Goal: Task Accomplishment & Management: Manage account settings

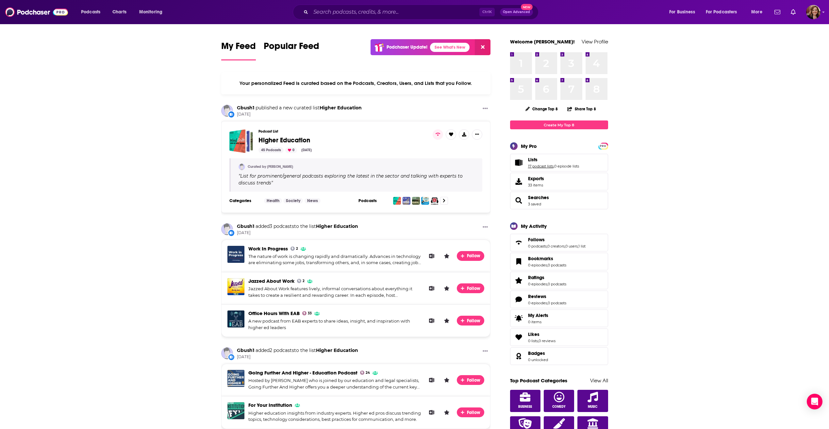
click at [545, 166] on link "17 podcast lists" at bounding box center [540, 166] width 25 height 5
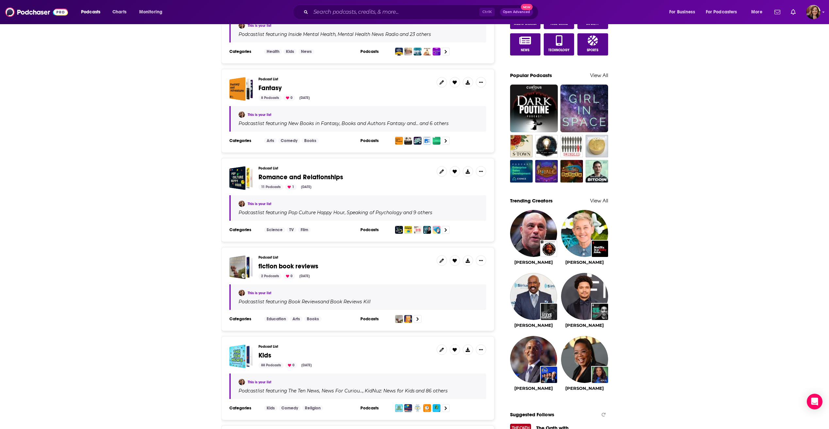
scroll to position [425, 0]
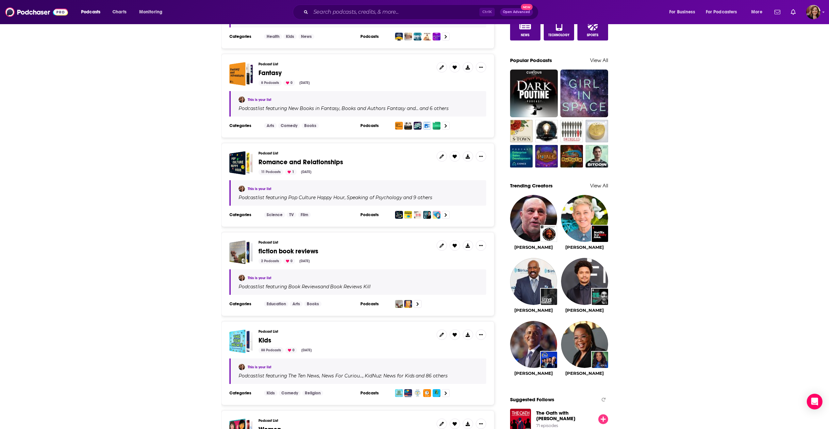
click at [302, 251] on span "fiction book reviews" at bounding box center [288, 251] width 60 height 8
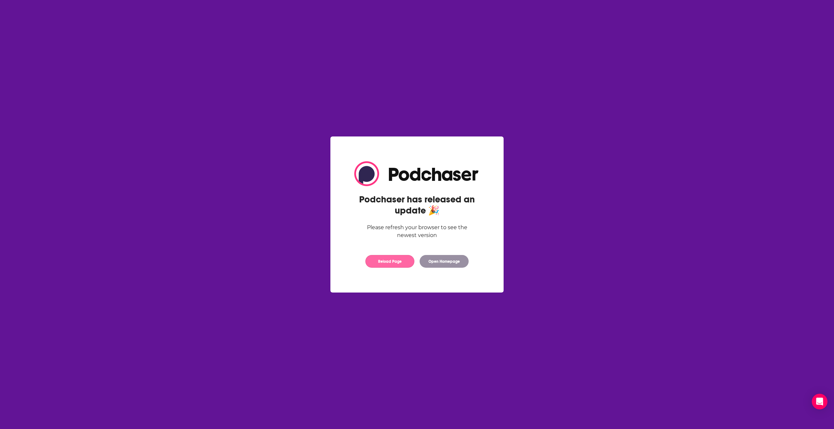
click at [390, 262] on button "Reload Page" at bounding box center [389, 261] width 49 height 13
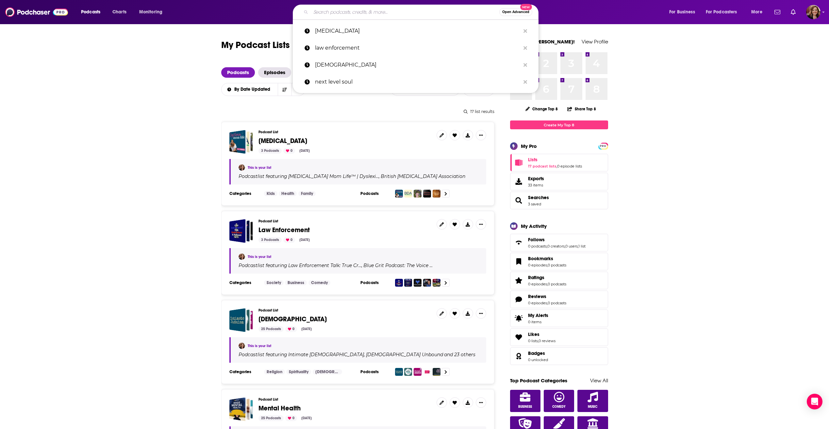
click at [347, 13] on input "Search podcasts, credits, & more..." at bounding box center [405, 12] width 188 height 10
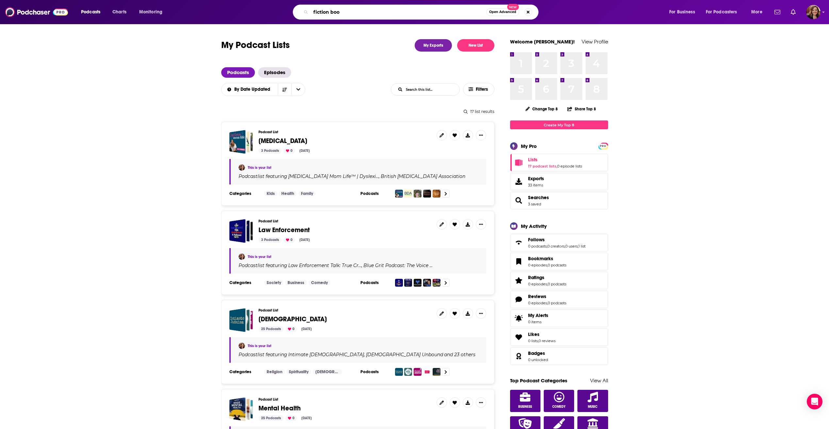
type input "fiction book"
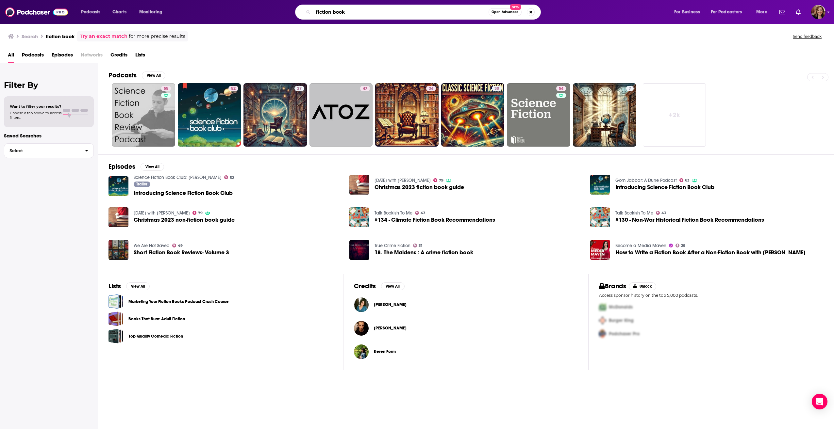
drag, startPoint x: 346, startPoint y: 11, endPoint x: 310, endPoint y: 12, distance: 36.3
click at [310, 12] on div "fiction book Open Advanced New" at bounding box center [418, 12] width 246 height 15
type input "books"
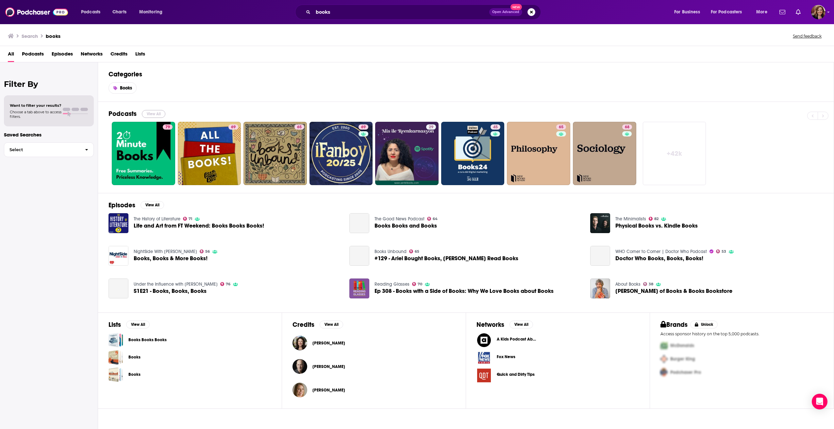
click at [160, 113] on button "View All" at bounding box center [154, 114] width 24 height 8
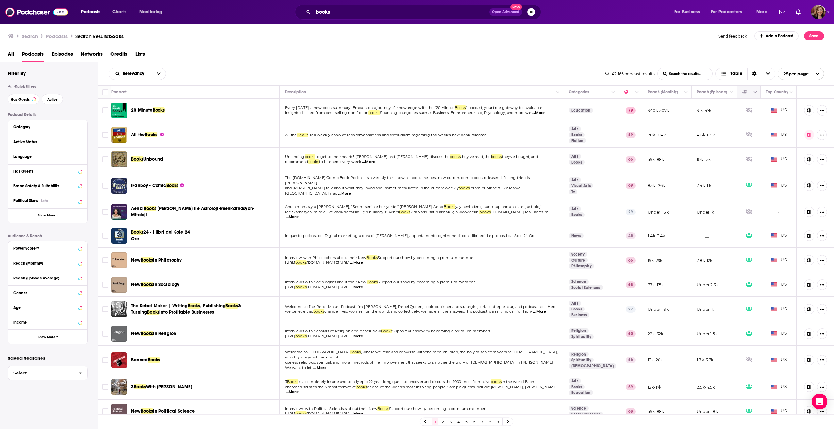
click at [753, 93] on icon "Column Actions" at bounding box center [754, 92] width 3 height 4
click at [750, 91] on div at bounding box center [417, 214] width 834 height 429
click at [744, 92] on icon "Move" at bounding box center [748, 92] width 8 height 8
click at [82, 172] on icon at bounding box center [80, 171] width 3 height 5
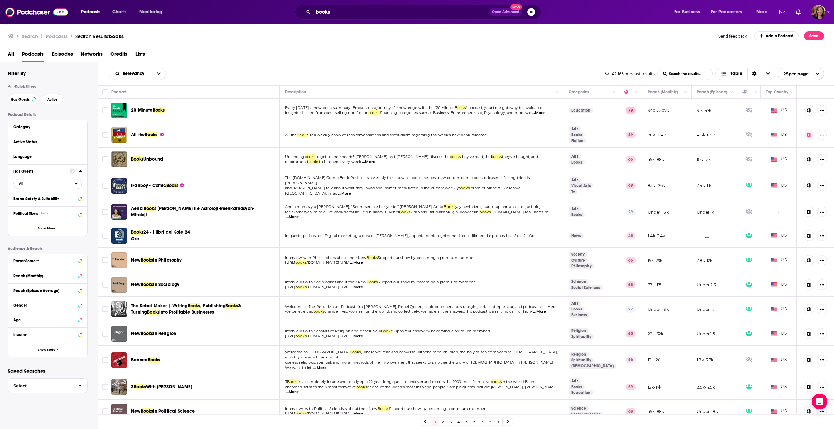
click at [69, 183] on span "All" at bounding box center [44, 183] width 61 height 8
click at [42, 204] on span "Has guests" at bounding box center [36, 205] width 39 height 4
click at [63, 186] on span "Has guests" at bounding box center [44, 183] width 61 height 8
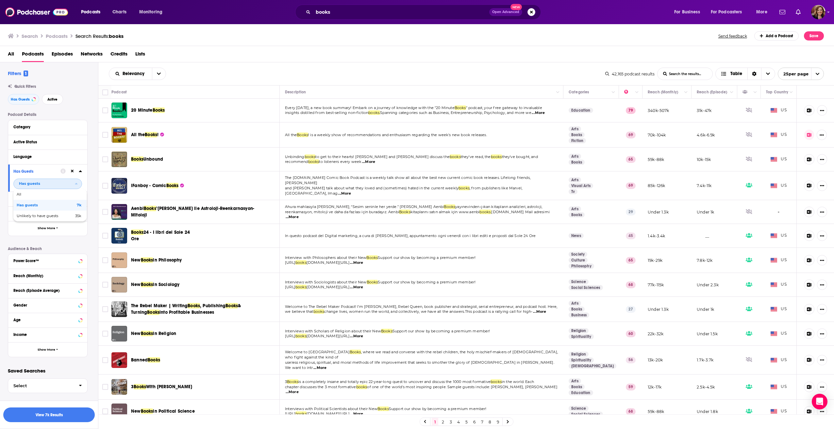
click at [43, 204] on span "Has guests" at bounding box center [37, 205] width 40 height 4
click at [74, 157] on div "Language" at bounding box center [43, 156] width 61 height 5
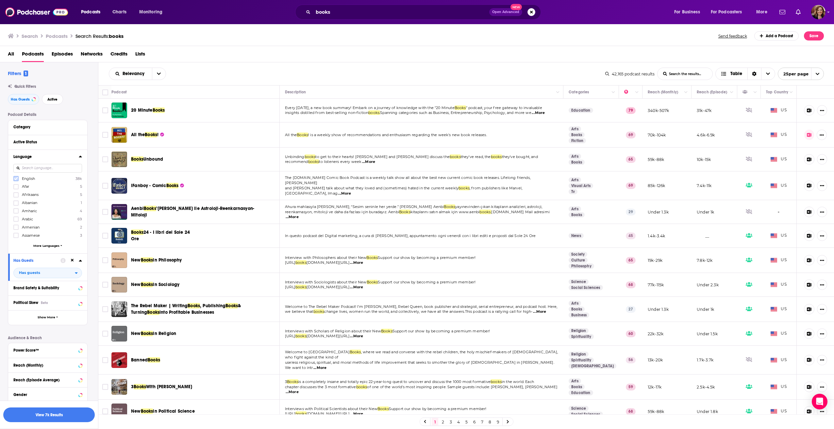
click at [15, 179] on icon at bounding box center [16, 178] width 4 height 3
click at [80, 141] on icon at bounding box center [80, 141] width 3 height 5
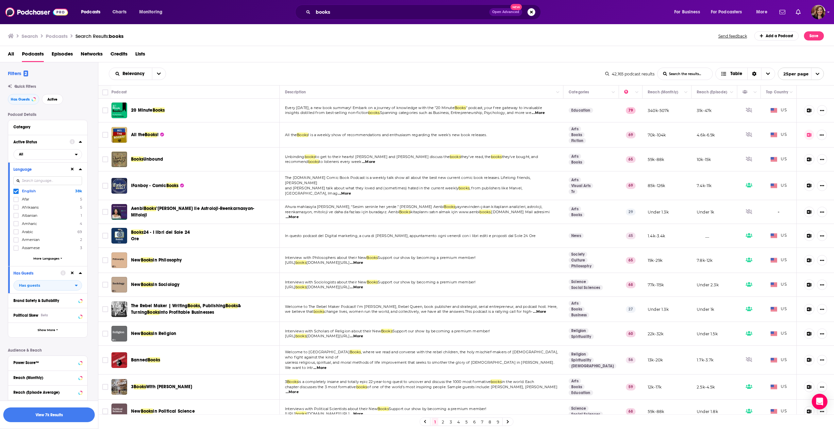
click at [82, 154] on div "Active Status All" at bounding box center [47, 148] width 79 height 27
click at [78, 154] on div "open menu" at bounding box center [78, 154] width 7 height 5
click at [45, 174] on span "Active" at bounding box center [34, 176] width 35 height 4
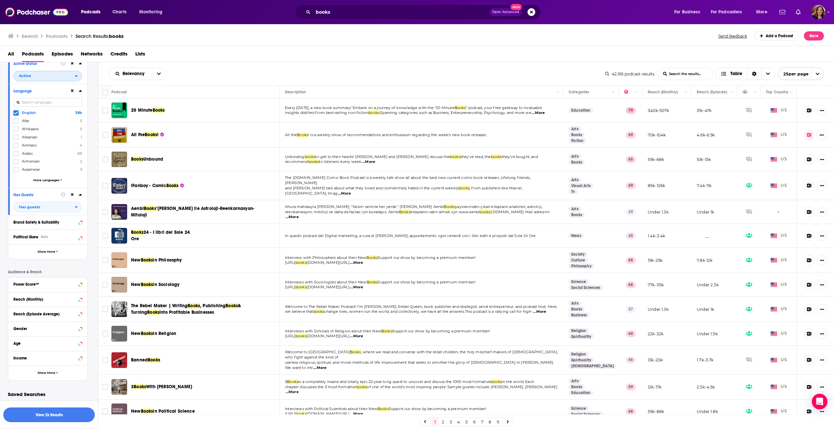
scroll to position [81, 0]
click at [50, 249] on span "Show More" at bounding box center [47, 250] width 18 height 4
click at [160, 73] on icon "open menu" at bounding box center [159, 74] width 4 height 2
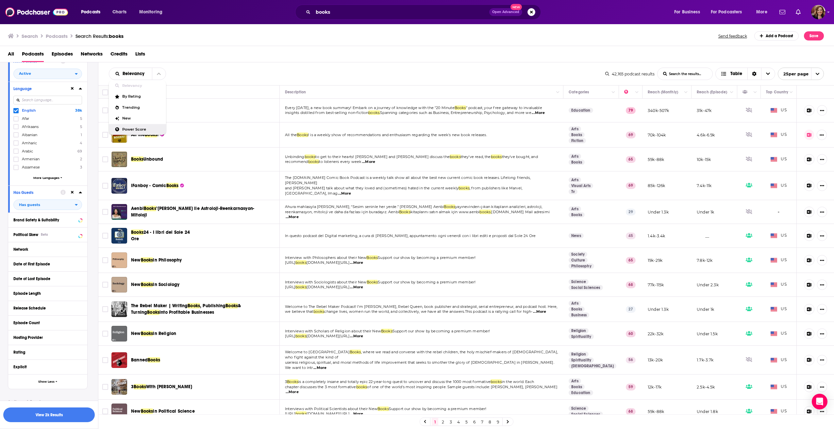
click at [131, 128] on span "Power Score" at bounding box center [141, 130] width 39 height 4
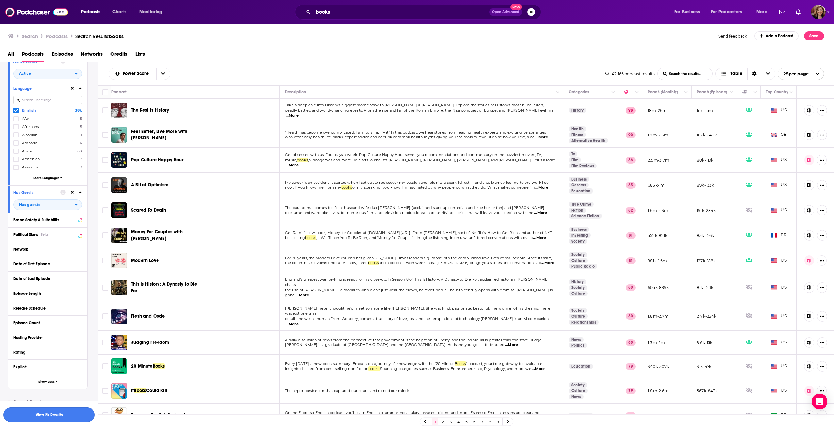
click at [37, 417] on button "View 2k Results" at bounding box center [48, 415] width 91 height 15
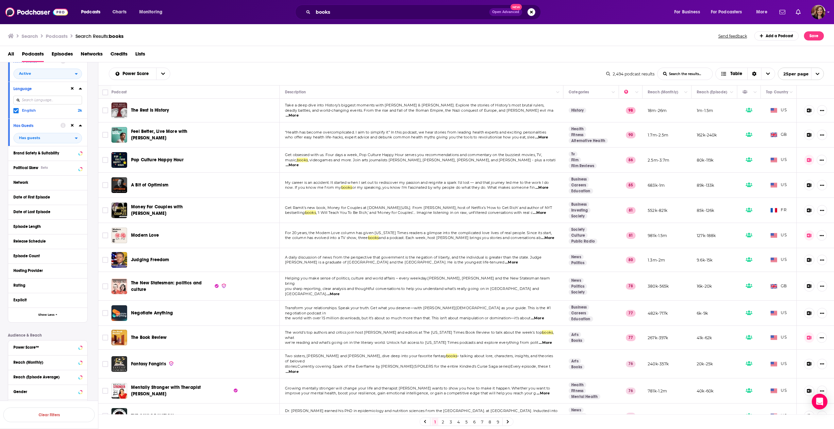
click at [818, 73] on icon "open menu" at bounding box center [817, 74] width 4 height 4
click at [798, 104] on button "100 per page" at bounding box center [800, 107] width 45 height 10
click at [104, 92] on input "Toggle select all" at bounding box center [105, 92] width 6 height 6
checkbox input "true"
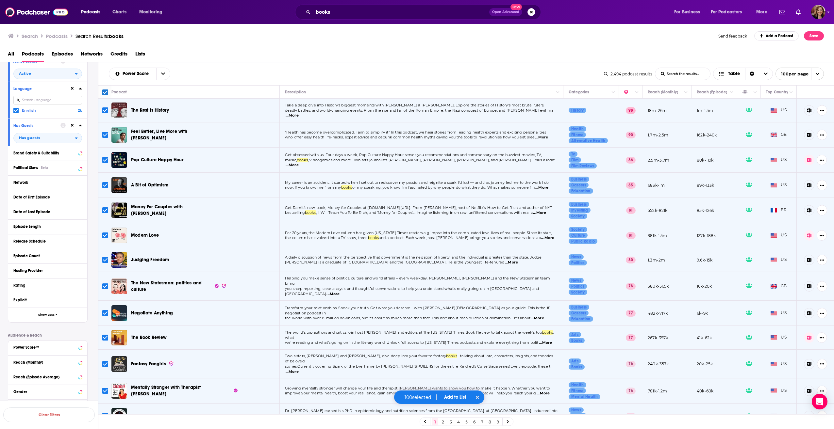
click at [458, 398] on button "Add to List" at bounding box center [455, 398] width 32 height 6
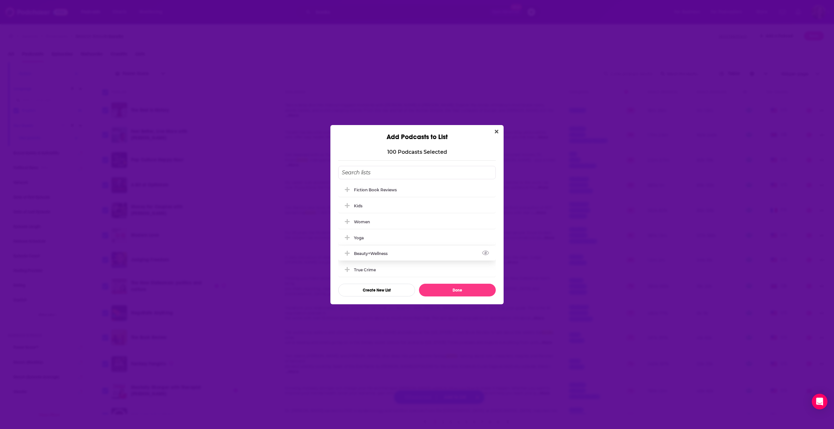
scroll to position [65, 0]
click at [348, 221] on icon "Add Podcast To List" at bounding box center [347, 221] width 5 height 5
click at [346, 222] on icon "Add Podcast To List" at bounding box center [347, 221] width 5 height 1
click at [347, 222] on icon "Add Podcast To List" at bounding box center [347, 221] width 5 height 1
click at [384, 288] on button "Create New List" at bounding box center [376, 290] width 77 height 13
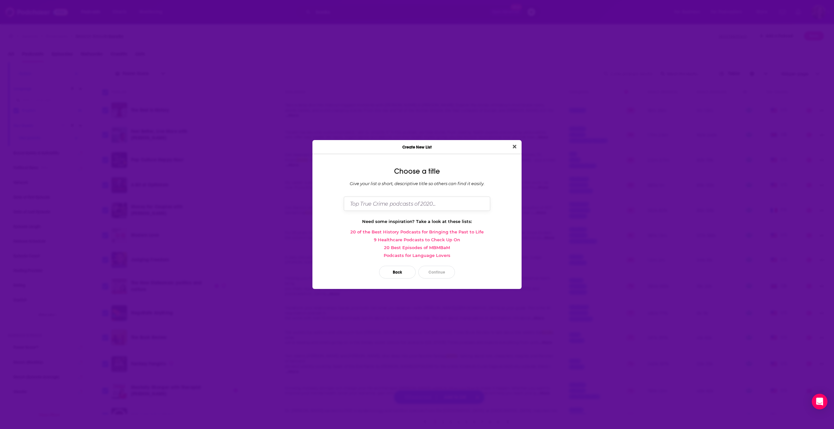
click at [408, 204] on input "Dialog" at bounding box center [417, 204] width 146 height 14
type input "BOOKS 25"
click at [432, 270] on button "Continue" at bounding box center [436, 272] width 37 height 13
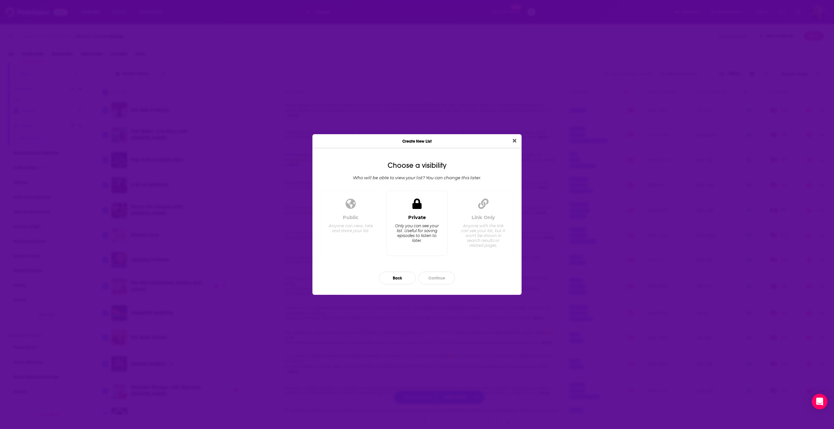
click at [420, 242] on div "Only you can see your list. Useful for saving episodes to listen to later." at bounding box center [416, 233] width 45 height 20
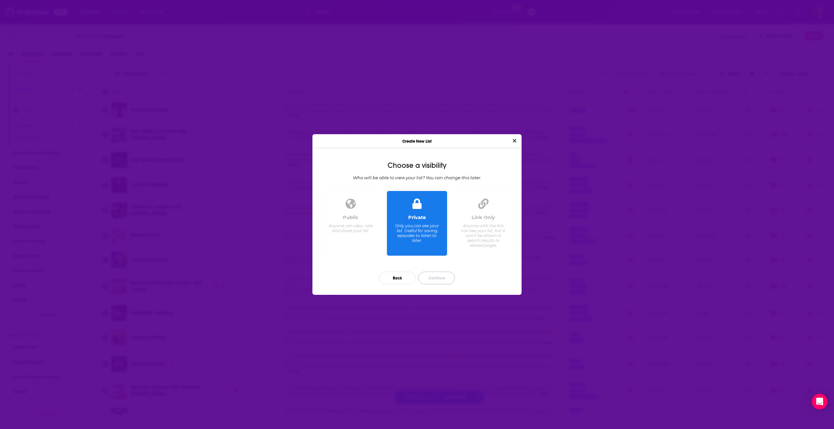
click at [432, 279] on button "Continue" at bounding box center [436, 278] width 37 height 13
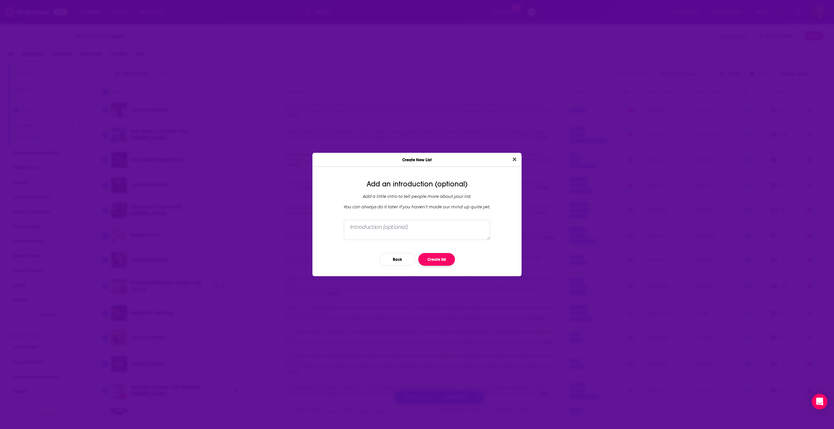
click at [434, 260] on button "Create list" at bounding box center [436, 259] width 37 height 13
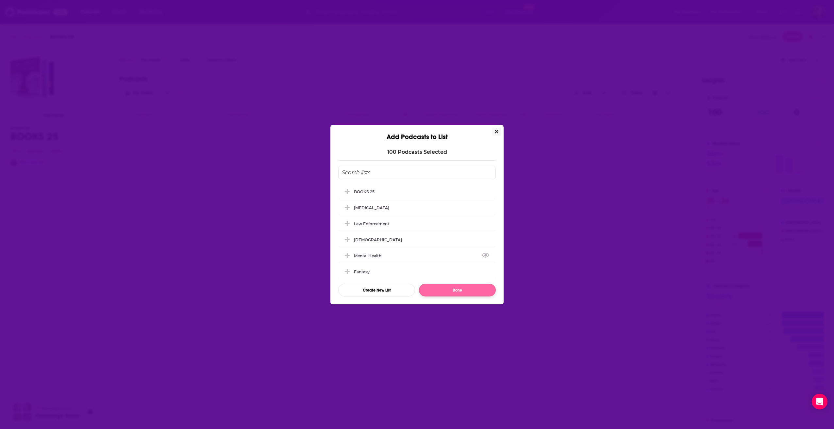
click at [441, 288] on button "Done" at bounding box center [457, 290] width 77 height 13
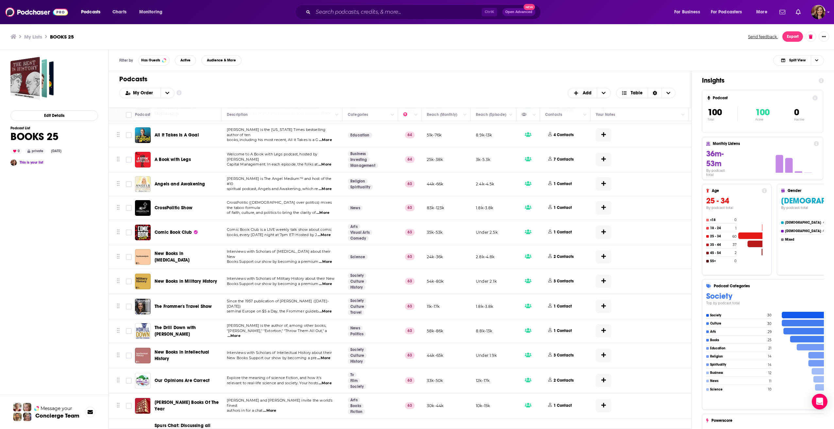
scroll to position [1986, 0]
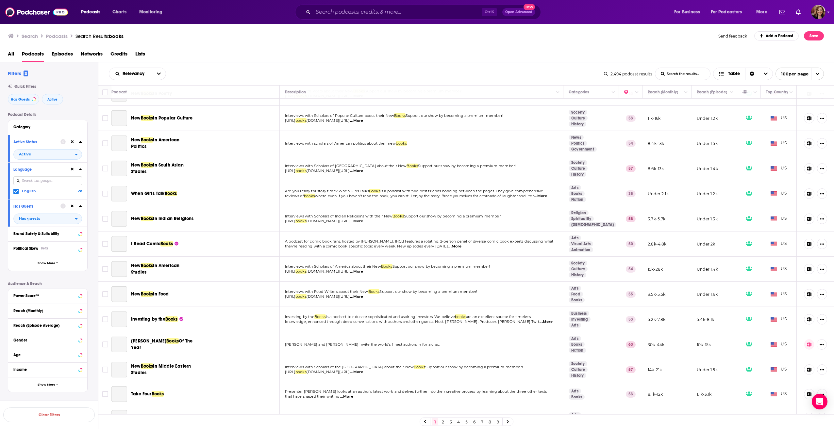
scroll to position [2141, 0]
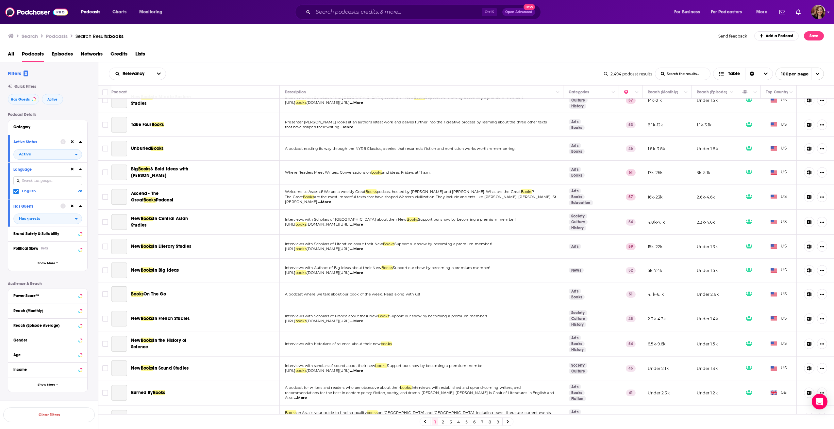
click at [442, 423] on link "2" at bounding box center [442, 422] width 7 height 8
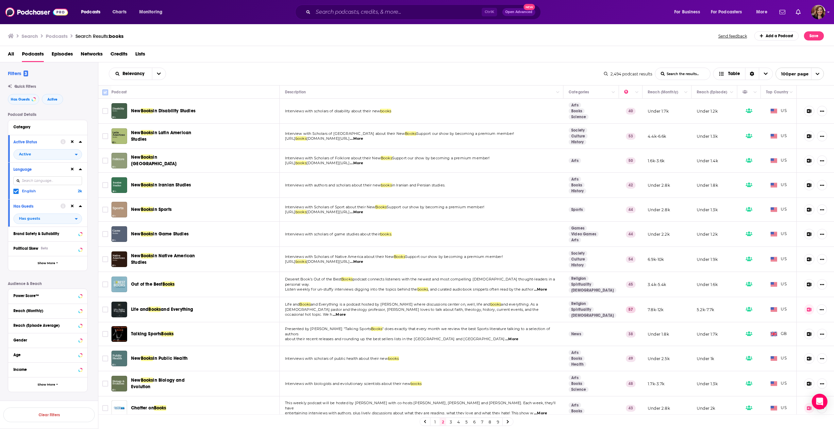
click at [105, 94] on input "Toggle select all" at bounding box center [105, 92] width 6 height 6
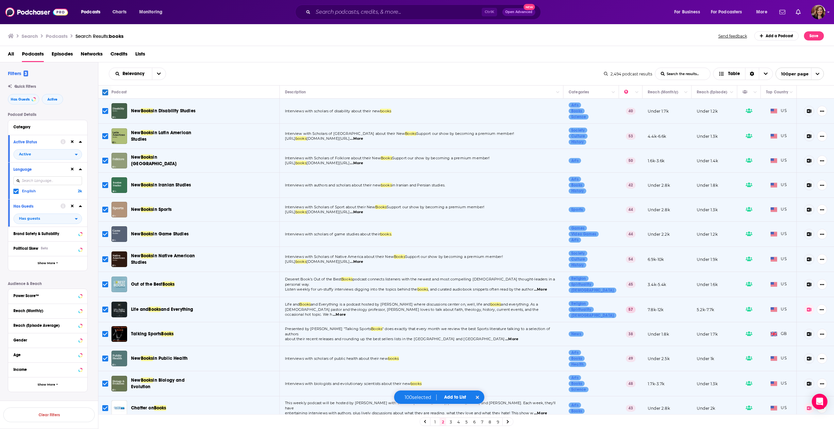
click at [456, 395] on button "Add to List" at bounding box center [455, 398] width 32 height 6
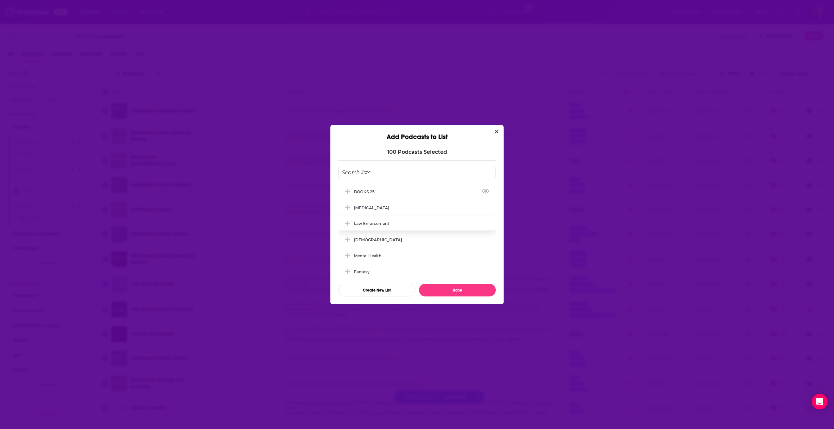
drag, startPoint x: 346, startPoint y: 192, endPoint x: 374, endPoint y: 228, distance: 45.7
click at [347, 192] on icon "Add Podcast To List" at bounding box center [347, 191] width 5 height 5
click at [442, 292] on button "Done" at bounding box center [457, 290] width 77 height 13
checkbox input "false"
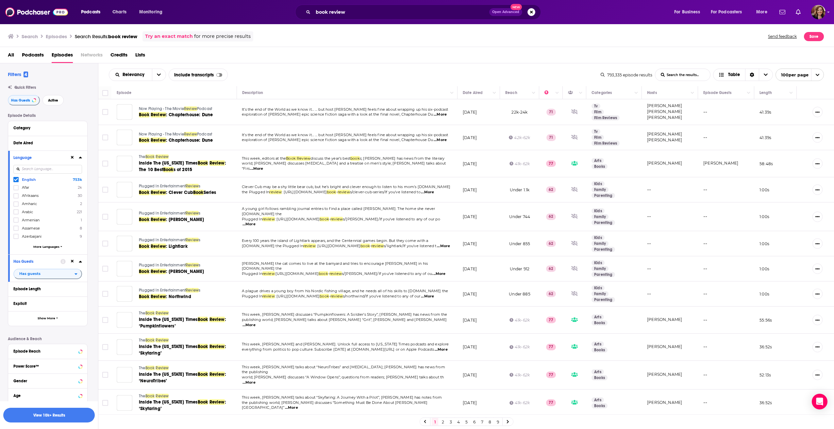
drag, startPoint x: 0, startPoint y: 0, endPoint x: 60, endPoint y: 169, distance: 179.2
click at [60, 169] on input at bounding box center [47, 169] width 69 height 9
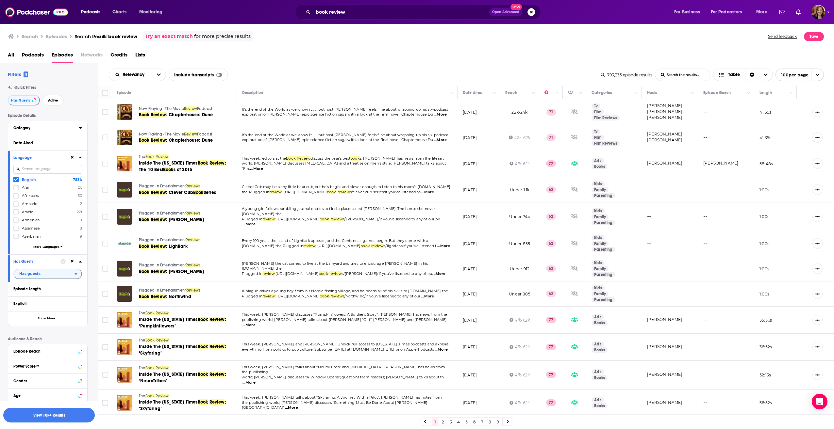
click at [77, 124] on button "Category" at bounding box center [45, 128] width 65 height 8
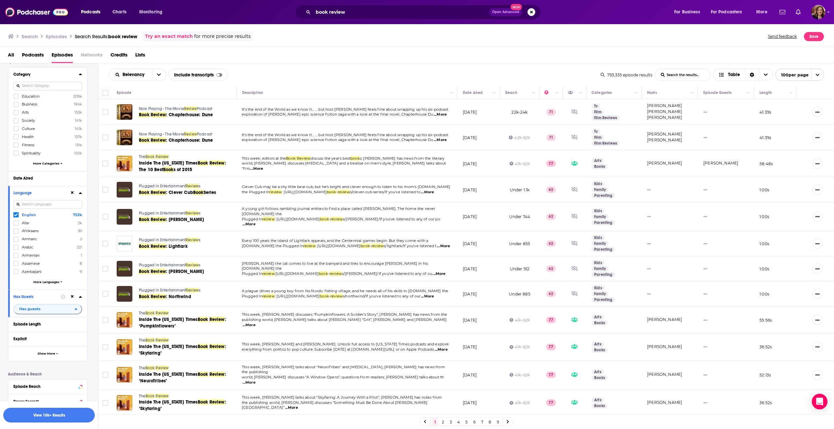
scroll to position [65, 0]
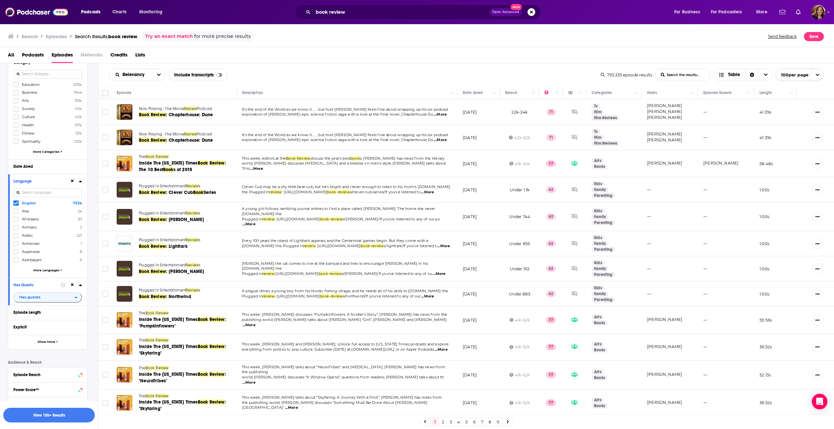
click at [43, 152] on span "More Categories" at bounding box center [46, 152] width 26 height 4
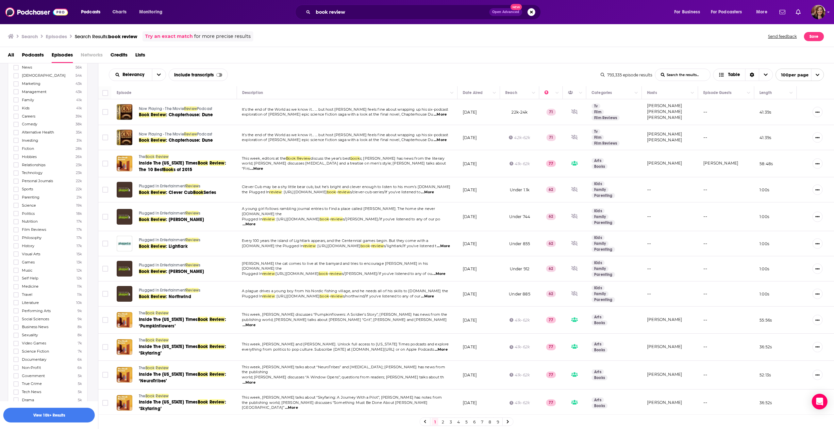
scroll to position [229, 0]
click at [15, 270] on icon at bounding box center [16, 270] width 4 height 4
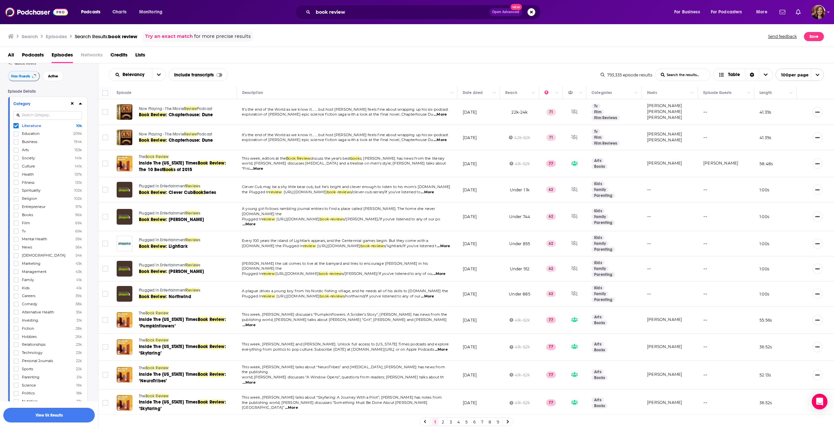
scroll to position [0, 0]
click at [81, 127] on icon at bounding box center [80, 127] width 3 height 5
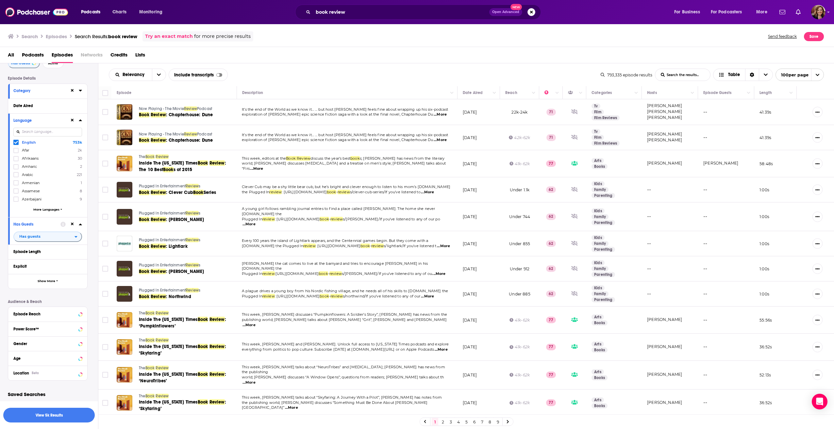
scroll to position [39, 0]
click at [81, 104] on icon at bounding box center [80, 104] width 3 height 5
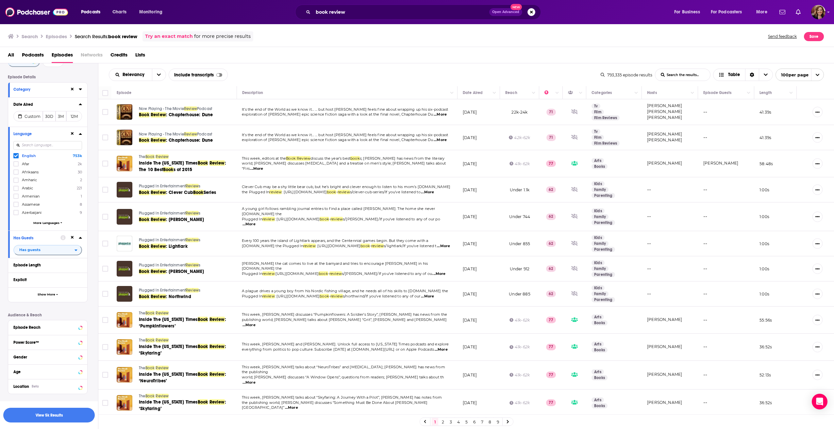
click at [80, 133] on icon at bounding box center [80, 133] width 3 height 5
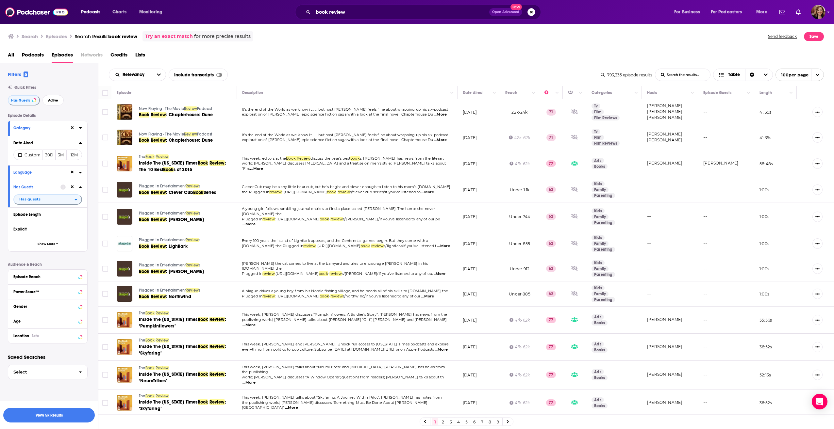
scroll to position [0, 0]
drag, startPoint x: 52, startPoint y: 98, endPoint x: 64, endPoint y: 115, distance: 20.3
click at [52, 99] on span "Active" at bounding box center [53, 101] width 10 height 4
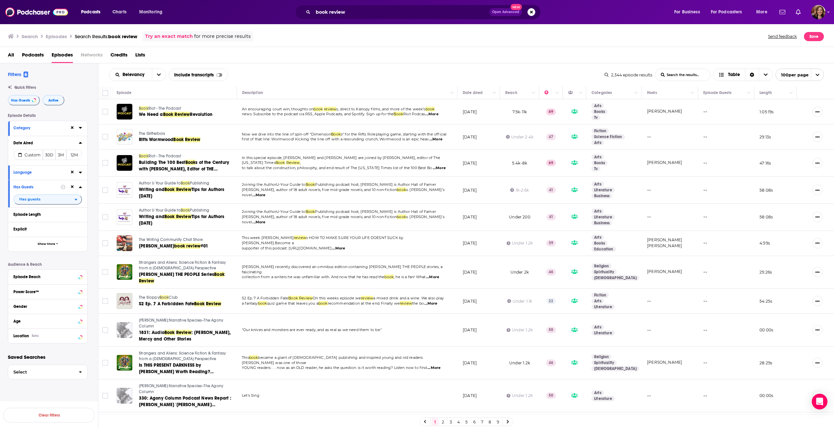
click at [81, 128] on icon at bounding box center [80, 128] width 3 height 2
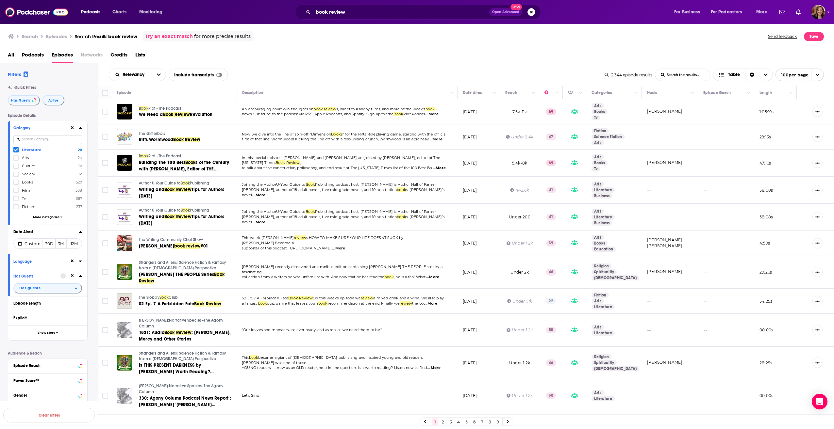
click at [81, 128] on icon at bounding box center [80, 128] width 3 height 2
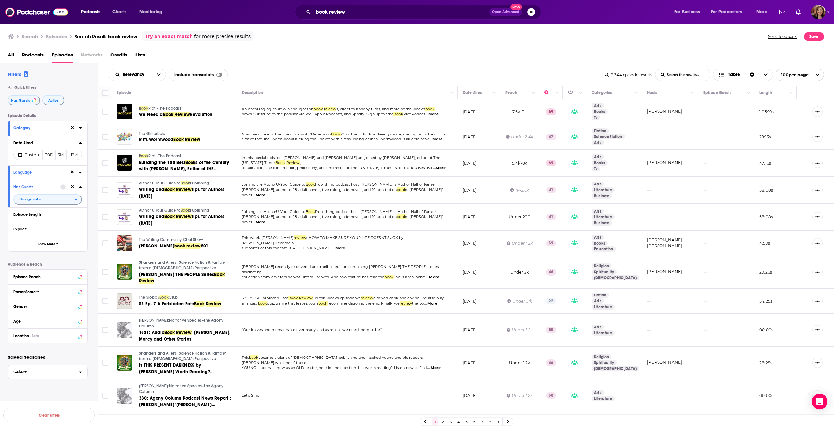
click at [32, 57] on span "Podcasts" at bounding box center [33, 56] width 22 height 13
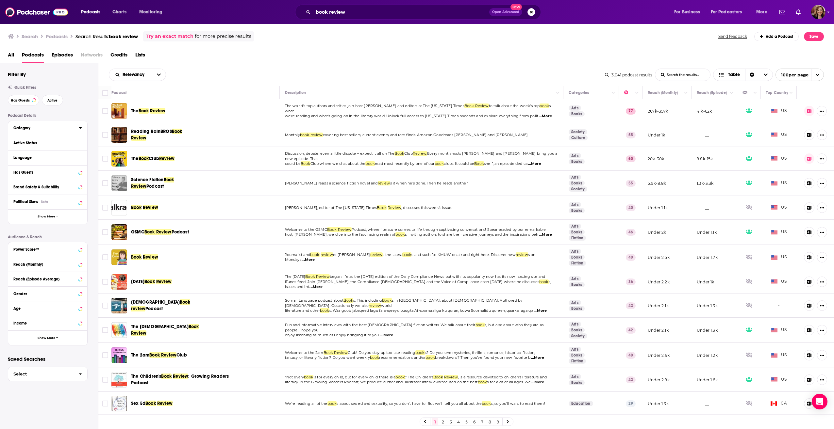
click at [81, 127] on icon at bounding box center [80, 128] width 3 height 2
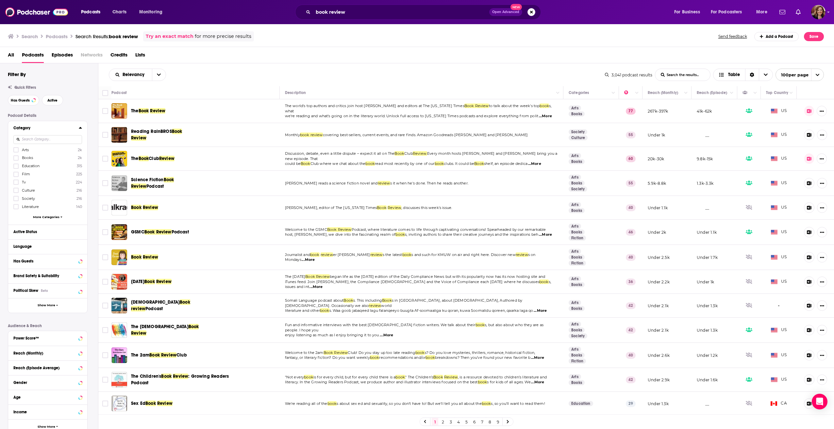
click at [52, 138] on input at bounding box center [47, 139] width 69 height 9
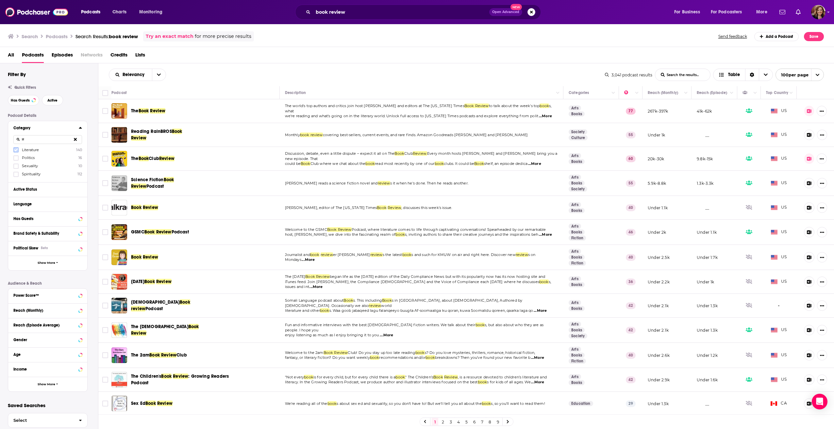
type input "lit"
click at [17, 149] on icon at bounding box center [16, 150] width 4 height 3
click at [25, 101] on span "Has Guests" at bounding box center [20, 101] width 19 height 4
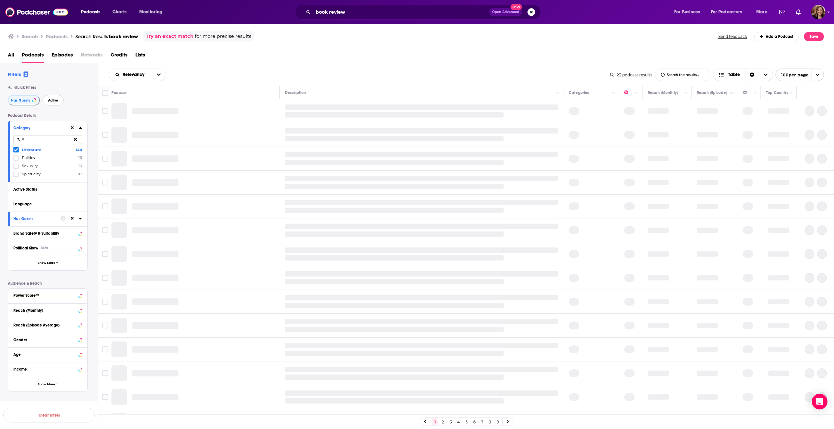
click at [56, 100] on span "Active" at bounding box center [53, 101] width 10 height 4
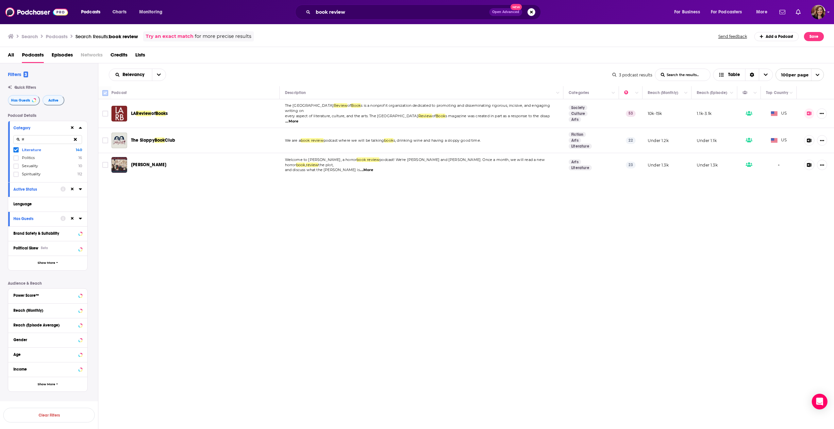
click at [105, 93] on input "Toggle select all" at bounding box center [105, 93] width 6 height 6
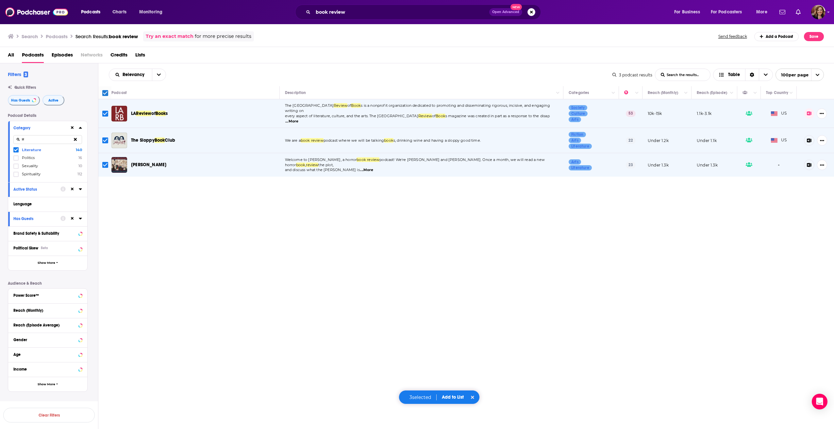
click at [462, 397] on button "Add to List" at bounding box center [452, 398] width 32 height 6
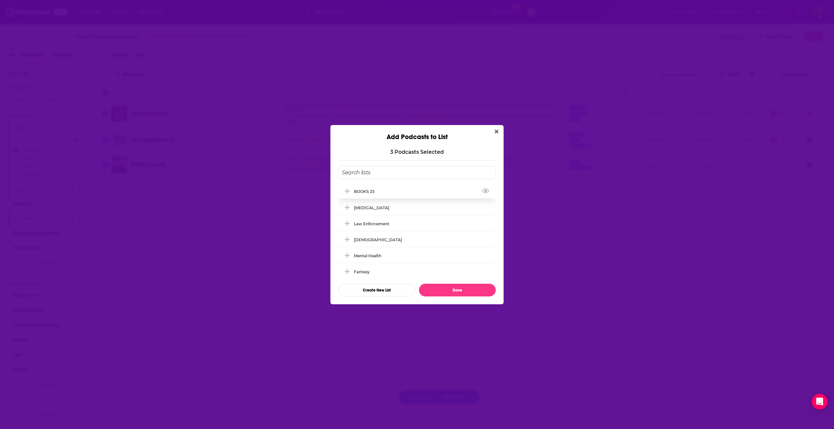
click at [348, 194] on icon "Add Podcast To List" at bounding box center [347, 191] width 5 height 6
click at [432, 290] on button "Done" at bounding box center [457, 290] width 77 height 13
checkbox input "false"
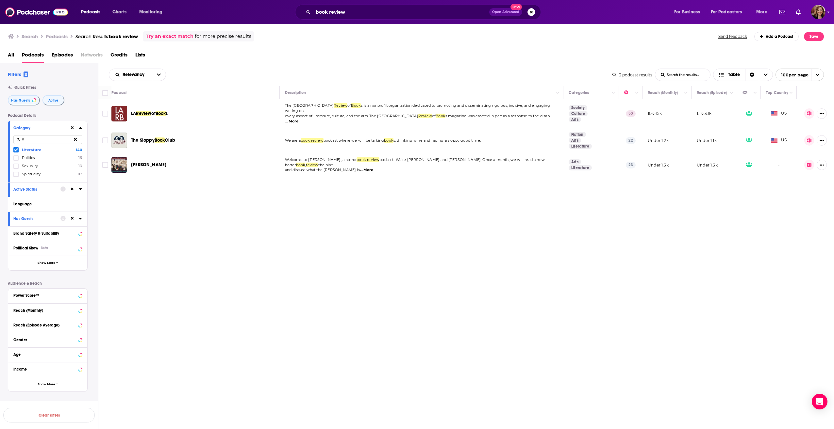
click at [16, 149] on icon at bounding box center [16, 150] width 4 height 4
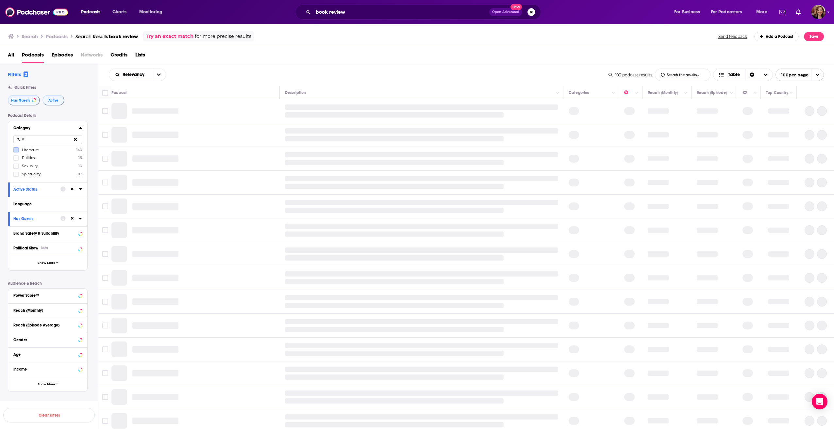
click at [75, 138] on icon at bounding box center [75, 139] width 3 height 4
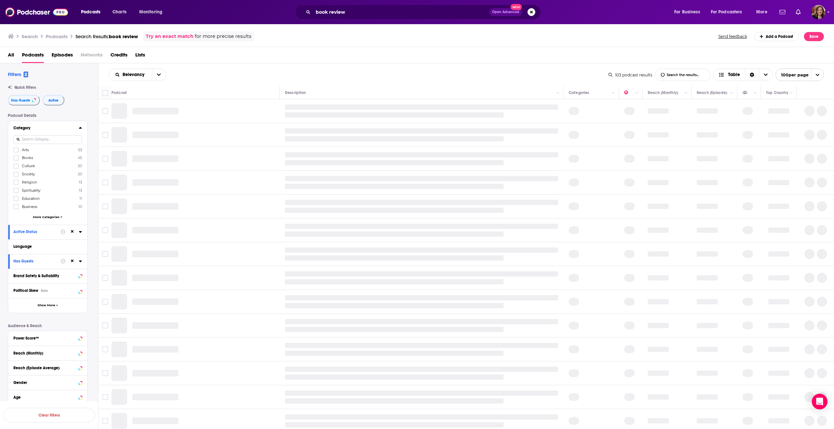
click at [81, 127] on icon at bounding box center [80, 127] width 3 height 5
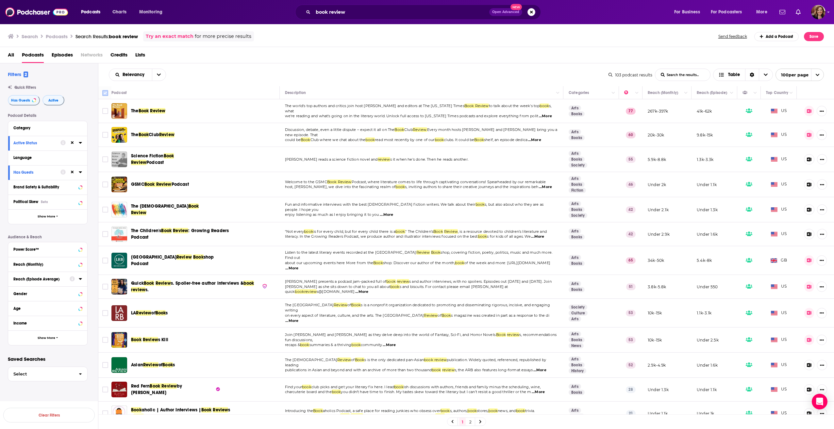
click at [106, 94] on input "Toggle select all" at bounding box center [105, 93] width 6 height 6
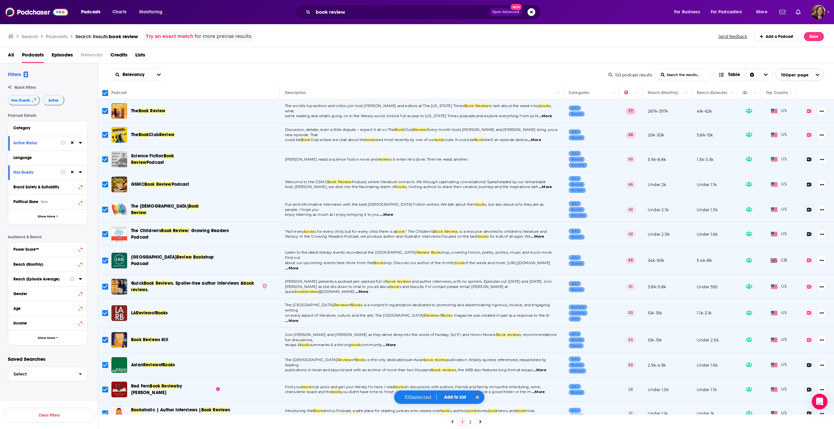
click at [455, 397] on button "Add to List" at bounding box center [455, 398] width 32 height 6
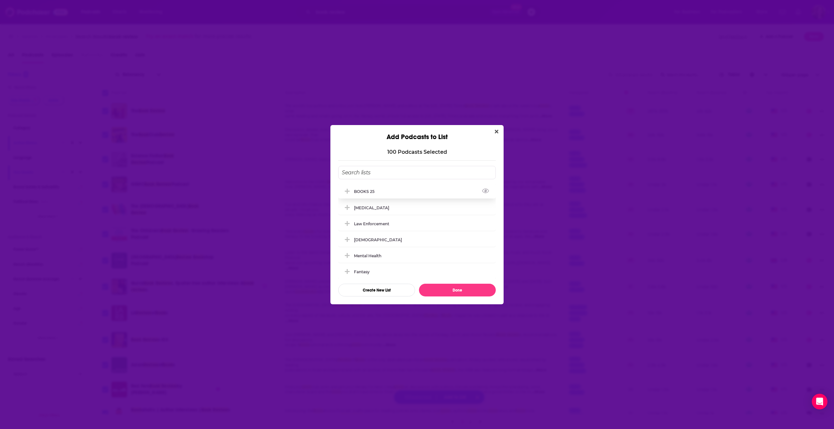
click at [346, 192] on icon "Add Podcast To List" at bounding box center [347, 191] width 5 height 6
click at [445, 291] on button "Done" at bounding box center [457, 290] width 77 height 13
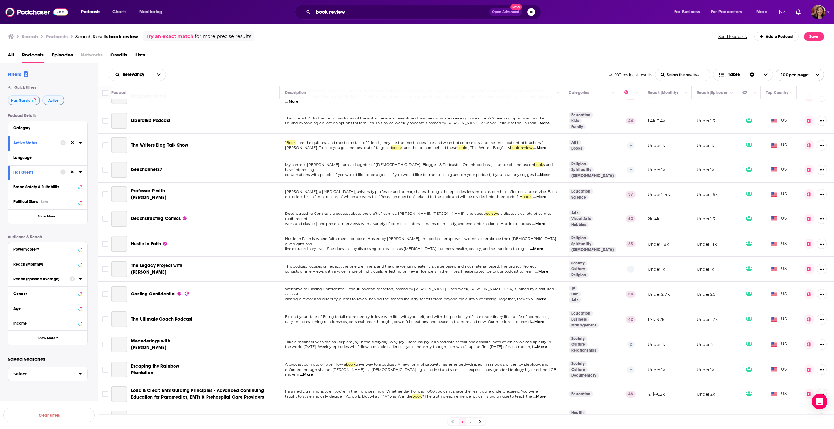
scroll to position [2138, 0]
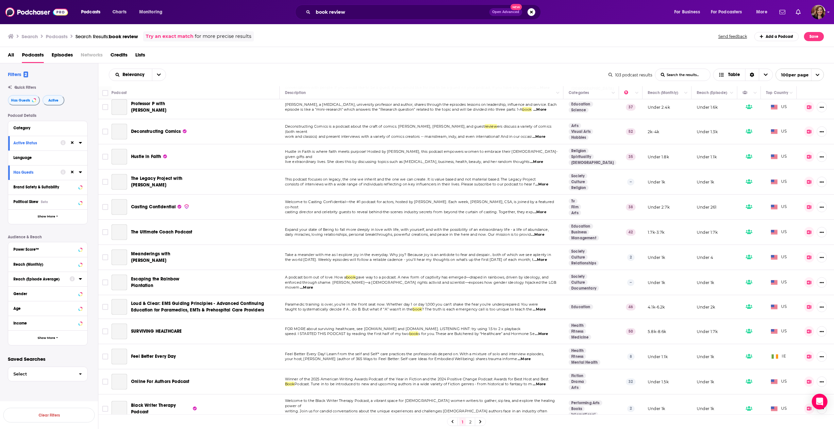
click at [469, 422] on link "2" at bounding box center [470, 422] width 7 height 8
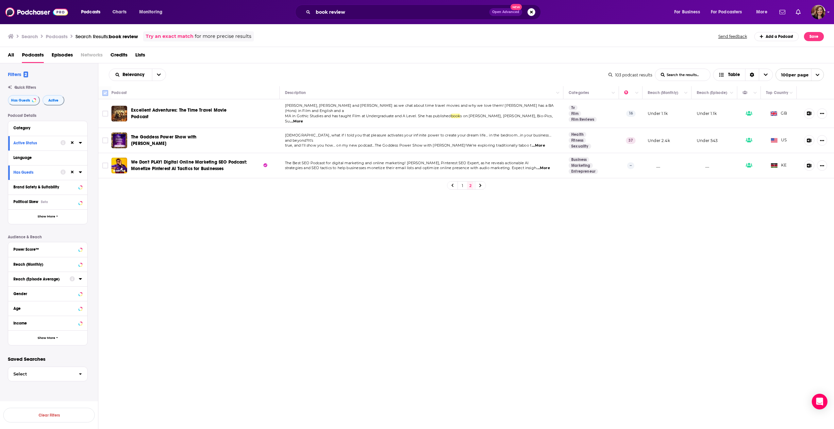
click at [105, 92] on input "Toggle select all" at bounding box center [105, 93] width 6 height 6
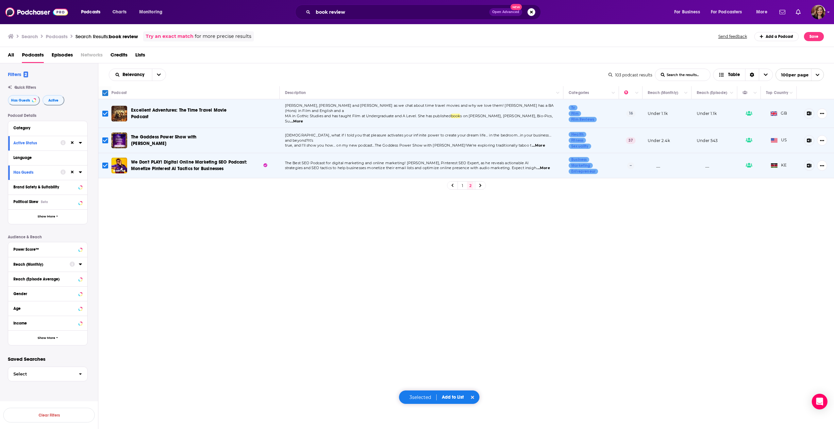
click at [105, 93] on input "Toggle select all" at bounding box center [105, 93] width 6 height 6
checkbox input "false"
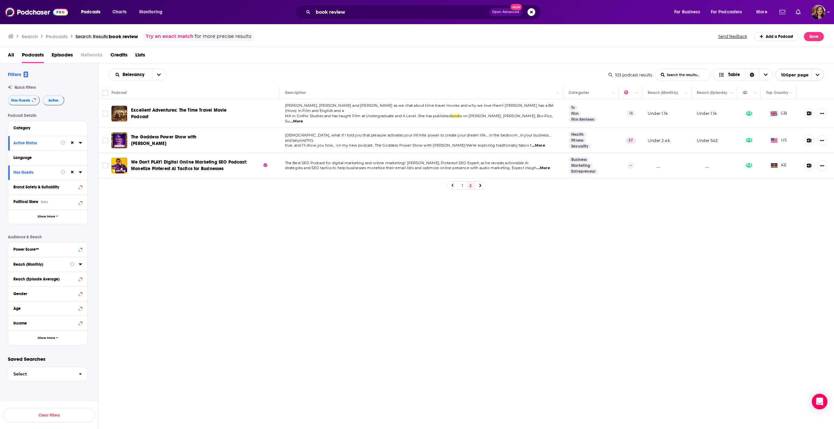
click at [139, 54] on span "Lists" at bounding box center [140, 56] width 10 height 13
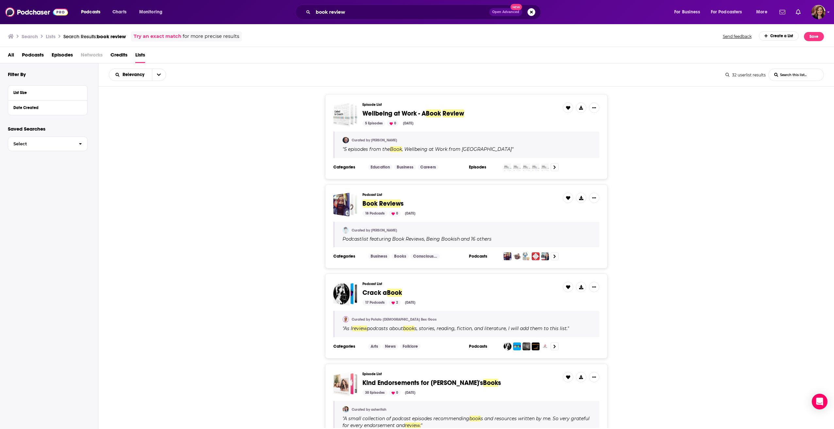
click at [143, 56] on span "Lists" at bounding box center [140, 56] width 10 height 13
click at [819, 8] on img "Logged in as LavidgeBooks5" at bounding box center [818, 12] width 14 height 14
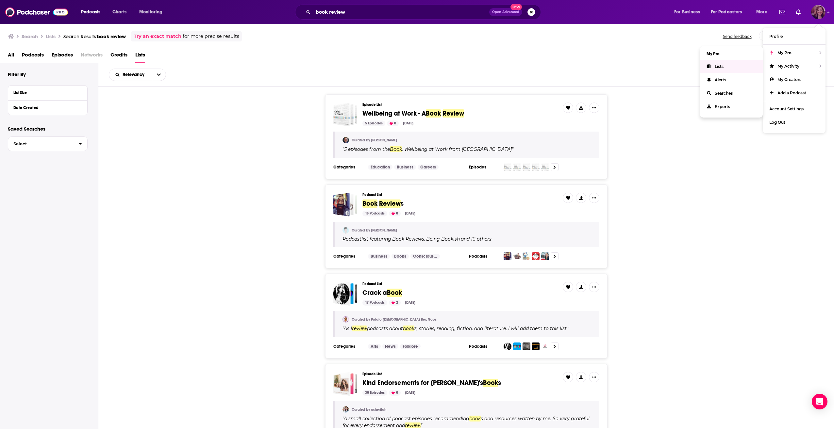
click at [731, 66] on link "Lists" at bounding box center [731, 66] width 63 height 13
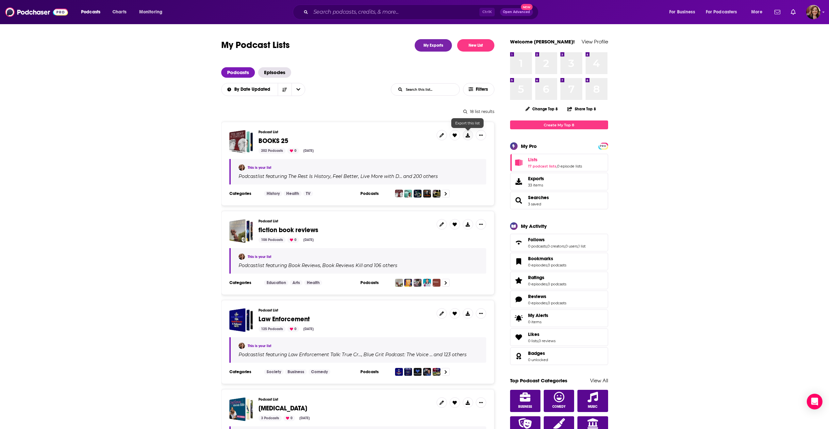
click at [467, 133] on icon at bounding box center [467, 135] width 4 height 4
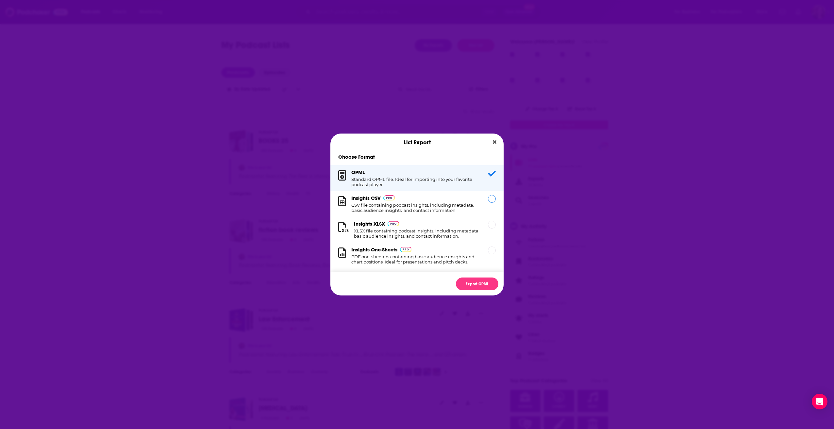
click at [488, 197] on div "Dialog" at bounding box center [492, 199] width 8 height 8
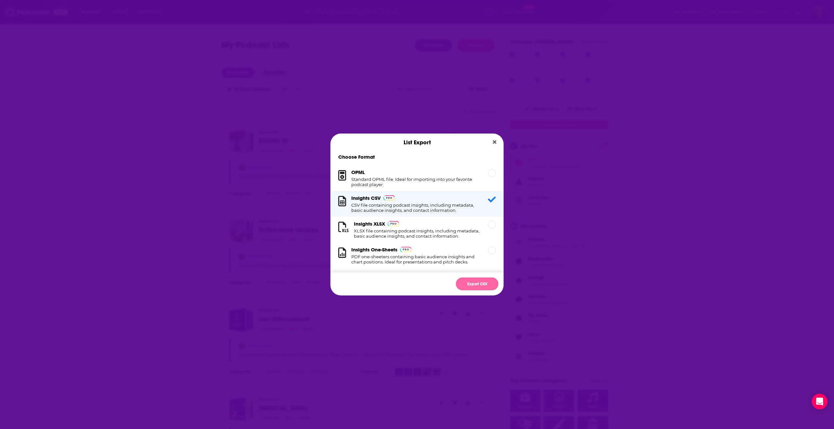
click at [474, 282] on button "Export CSV" at bounding box center [477, 284] width 42 height 13
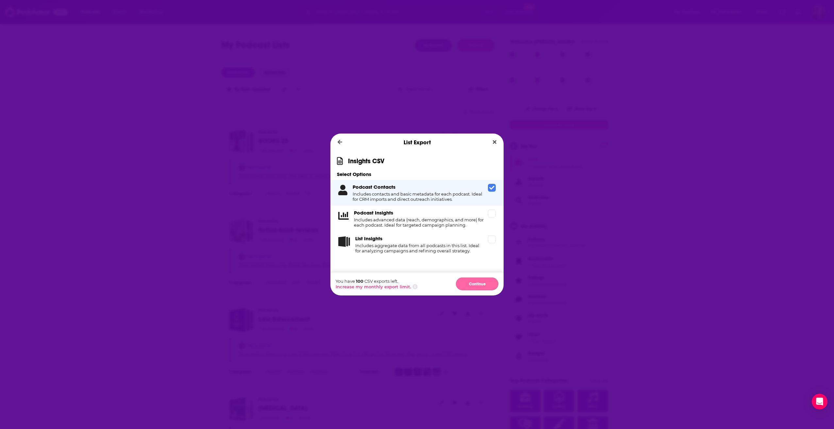
click at [474, 285] on button "Continue" at bounding box center [477, 284] width 42 height 13
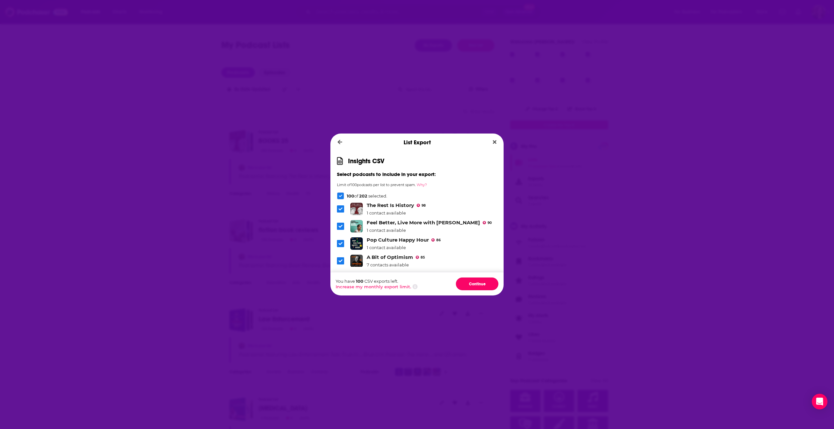
click at [474, 285] on button "Continue" at bounding box center [477, 284] width 42 height 13
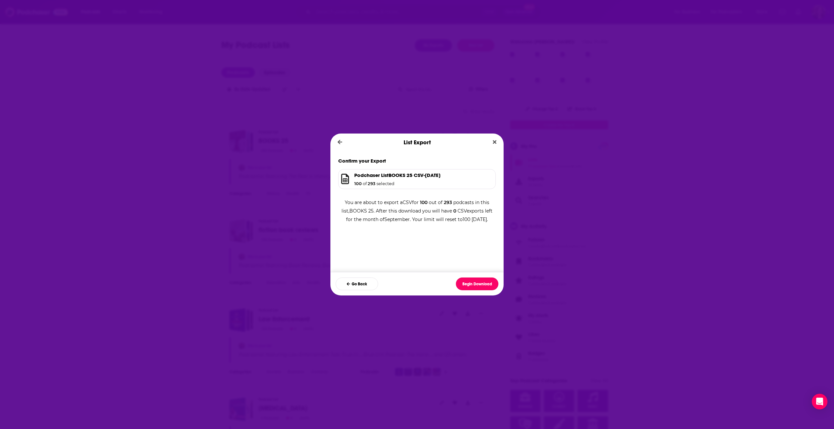
click at [474, 285] on button "Begin Download" at bounding box center [477, 284] width 42 height 13
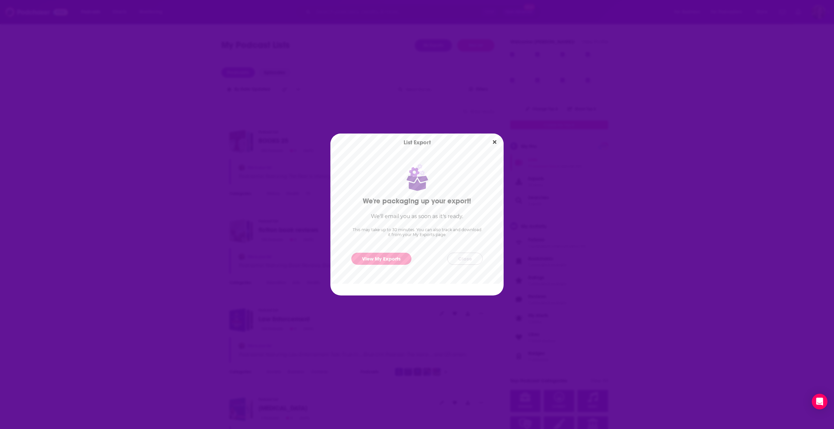
click at [466, 261] on button "Close" at bounding box center [464, 259] width 35 height 12
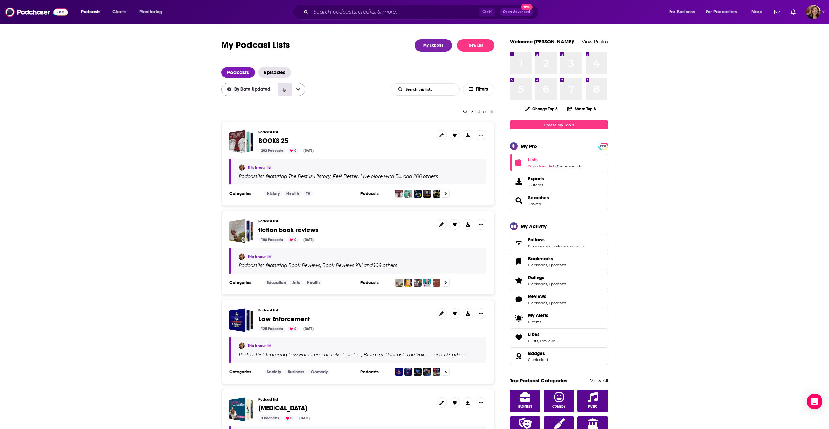
click at [284, 90] on icon "Sort Direction" at bounding box center [284, 90] width 5 height 5
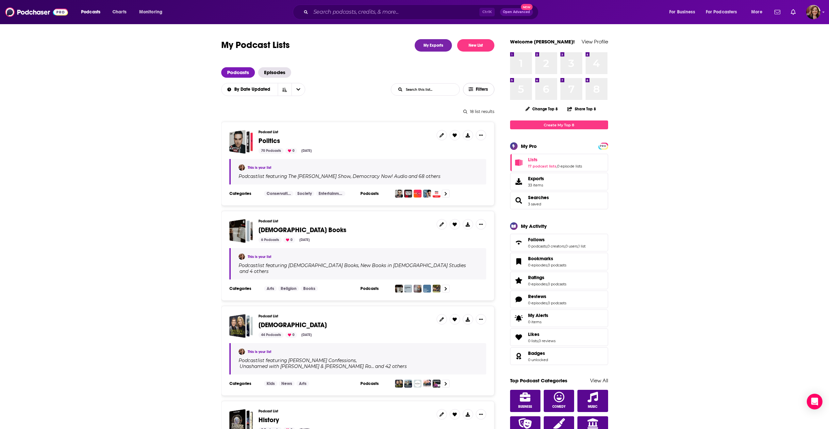
click at [476, 90] on span "Filters" at bounding box center [482, 89] width 13 height 5
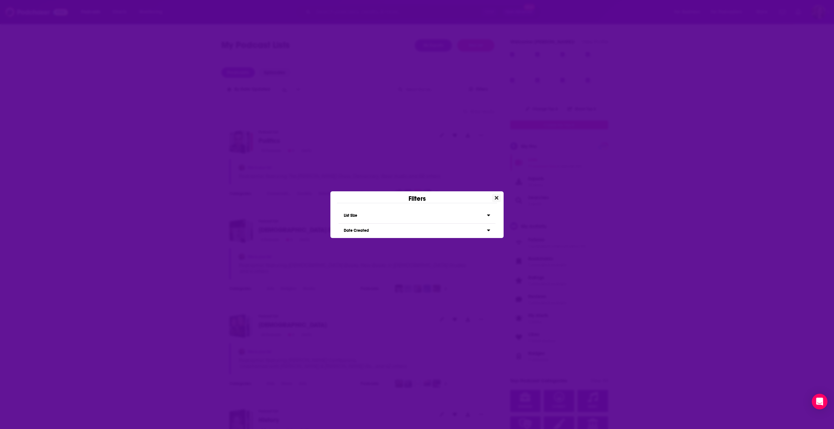
click at [496, 199] on icon "Close" at bounding box center [497, 198] width 4 height 4
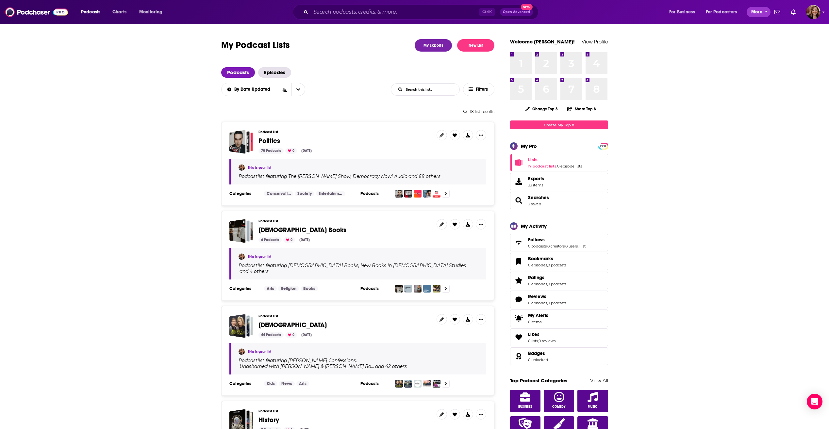
click at [766, 14] on button "More" at bounding box center [758, 12] width 24 height 10
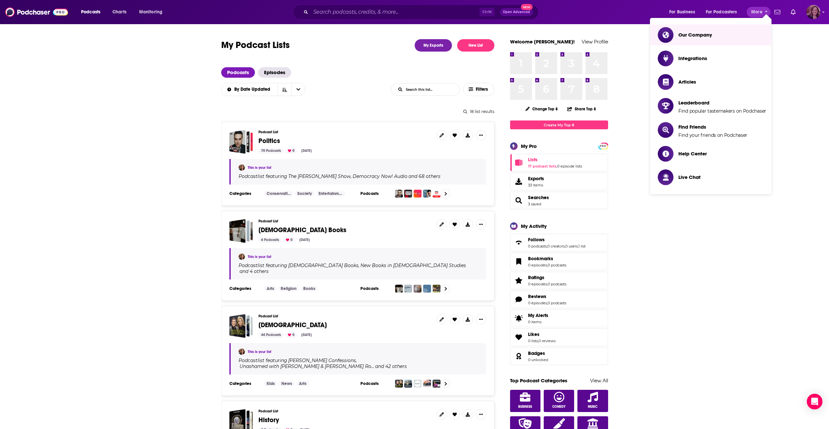
click at [810, 12] on img "Logged in as LavidgeBooks5" at bounding box center [813, 12] width 14 height 14
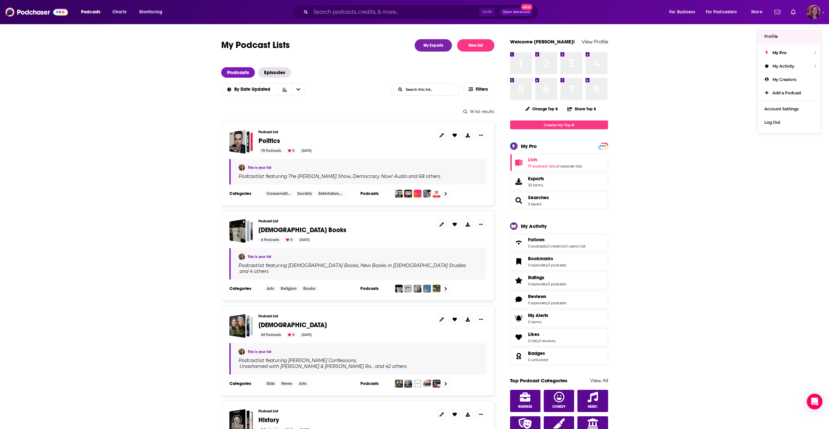
click at [778, 35] on link "Profile" at bounding box center [788, 36] width 63 height 13
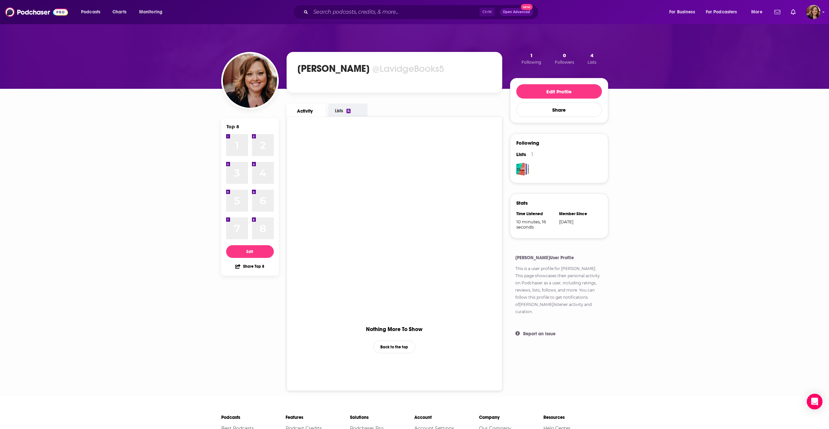
click at [358, 109] on link "Lists 4" at bounding box center [347, 111] width 39 height 14
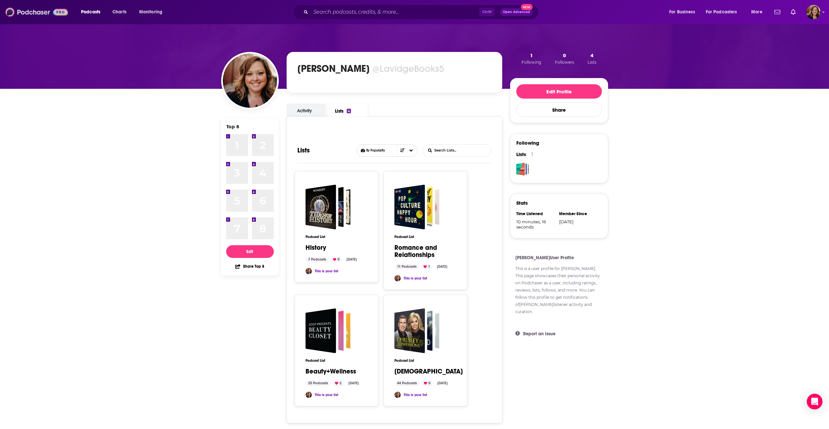
click at [36, 11] on img at bounding box center [36, 12] width 63 height 12
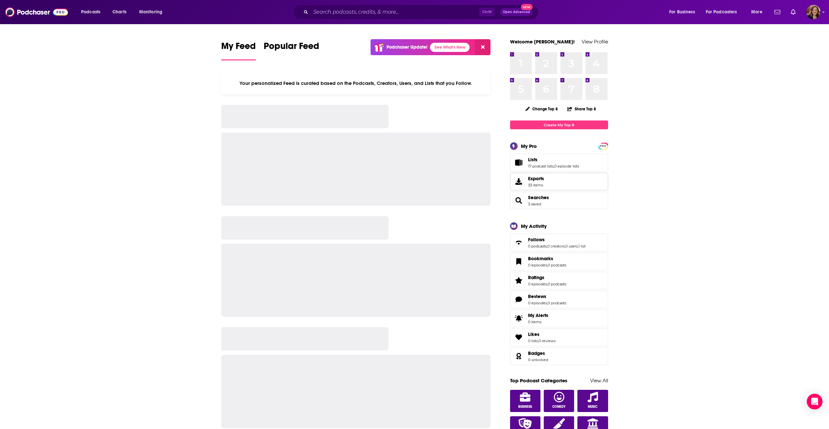
click at [539, 183] on span "33 items" at bounding box center [536, 185] width 16 height 5
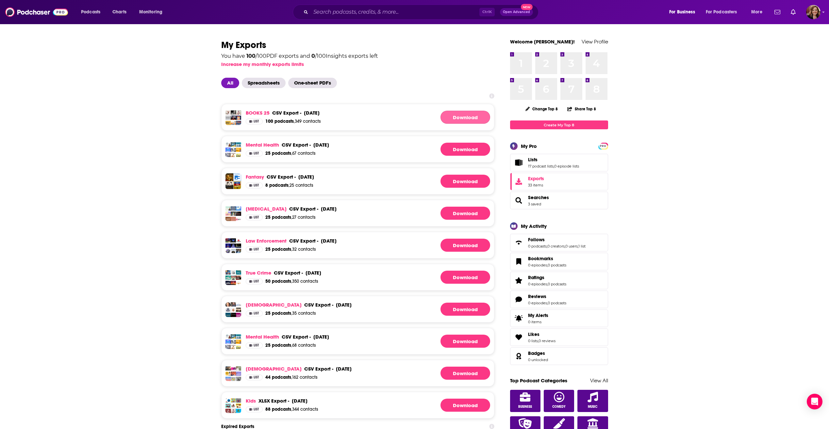
click at [460, 113] on link "Download" at bounding box center [465, 117] width 50 height 13
click at [336, 14] on input "Search podcasts, credits, & more..." at bounding box center [395, 12] width 169 height 10
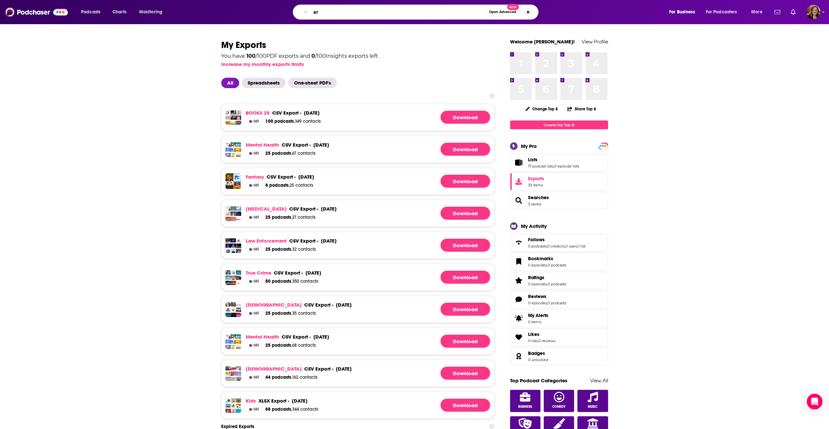
type input "art"
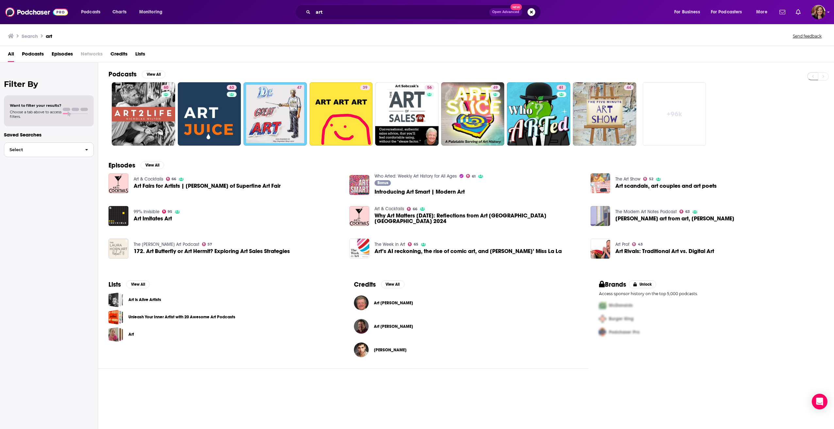
click at [84, 151] on span "button" at bounding box center [87, 150] width 14 height 14
click at [157, 74] on button "View All" at bounding box center [154, 75] width 24 height 8
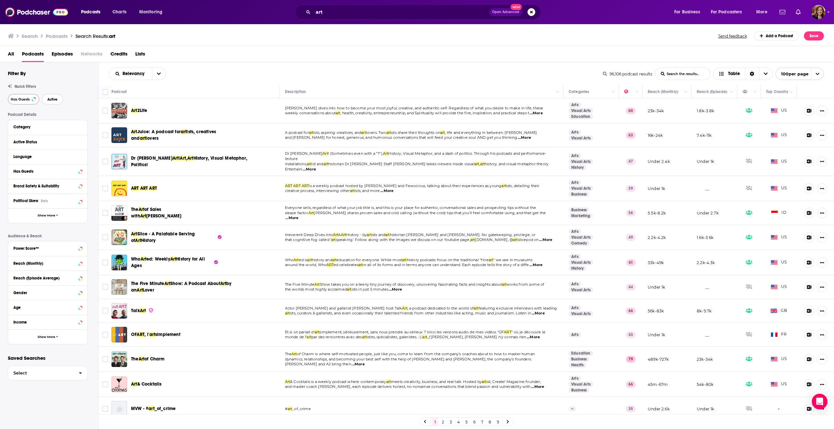
click at [57, 100] on span "Active" at bounding box center [52, 100] width 10 height 4
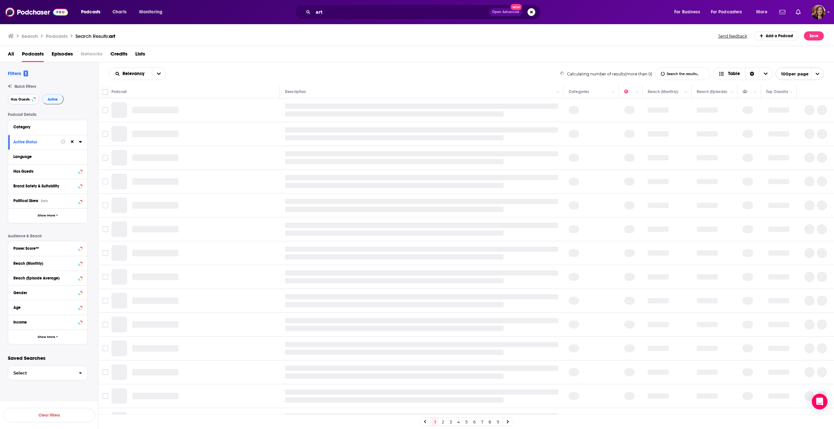
click at [24, 95] on button "Has Guests" at bounding box center [23, 99] width 31 height 10
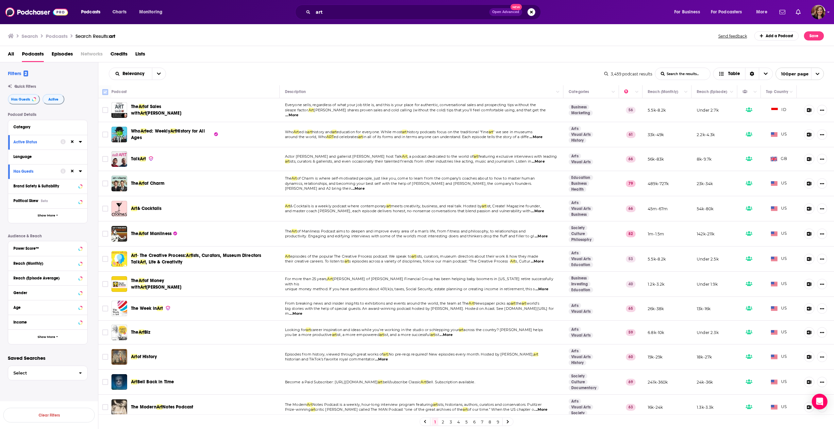
click at [103, 93] on input "Toggle select all" at bounding box center [105, 92] width 6 height 6
checkbox input "true"
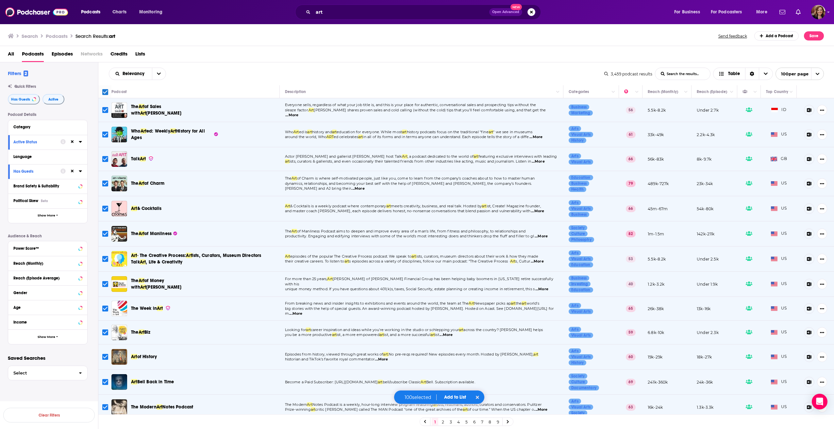
click at [453, 395] on button "Add to List" at bounding box center [455, 398] width 32 height 6
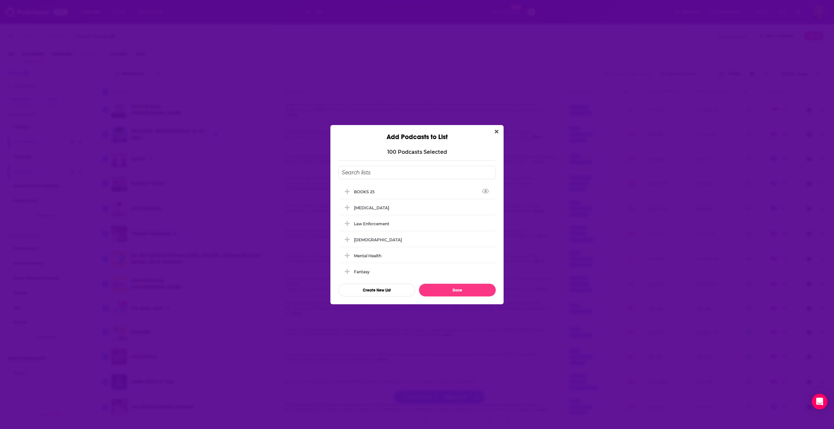
click at [369, 171] on input "Add Podcast To List" at bounding box center [416, 172] width 157 height 13
type input "Art"
click at [446, 291] on button "Done" at bounding box center [457, 290] width 77 height 13
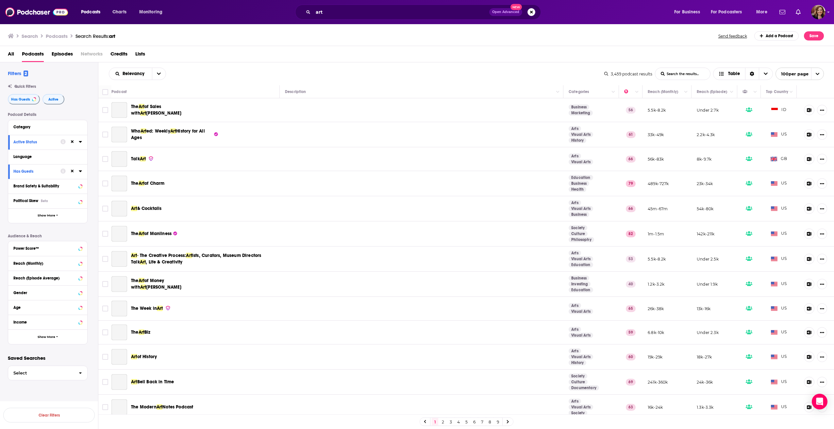
checkbox input "false"
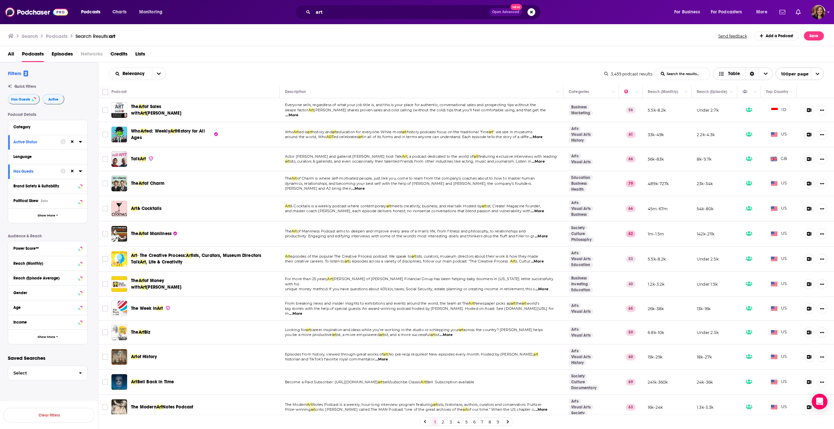
click at [734, 73] on span "Table" at bounding box center [734, 74] width 12 height 5
click at [750, 73] on icon "Sort Direction" at bounding box center [752, 74] width 4 height 5
click at [749, 59] on div "All Podcasts Episodes Networks Credits Lists" at bounding box center [418, 55] width 821 height 13
click at [728, 11] on span "For Podcasters" at bounding box center [725, 12] width 31 height 9
click at [684, 12] on span "For Business" at bounding box center [687, 12] width 26 height 9
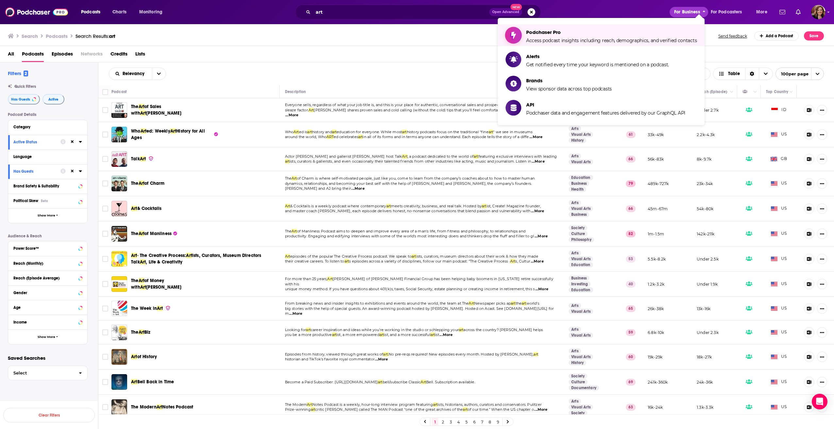
click at [639, 38] on span "Access podcast insights including reach, demographics, and verified contacts" at bounding box center [611, 41] width 170 height 6
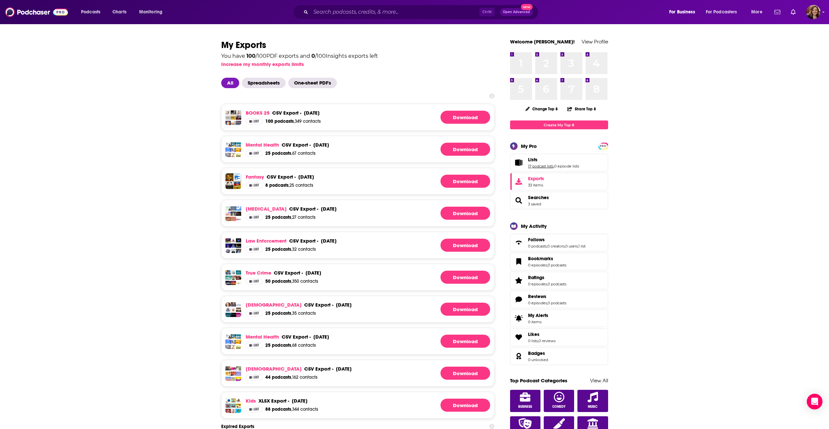
click at [540, 165] on link "17 podcast lists" at bounding box center [540, 166] width 25 height 5
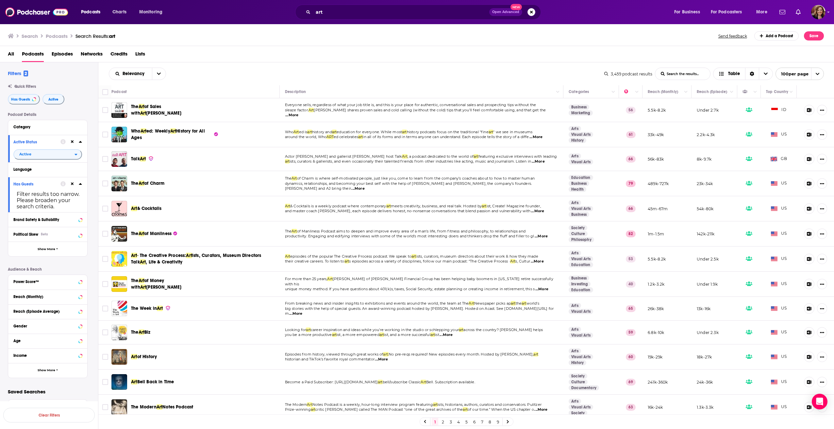
click at [140, 52] on span "Lists" at bounding box center [140, 55] width 10 height 13
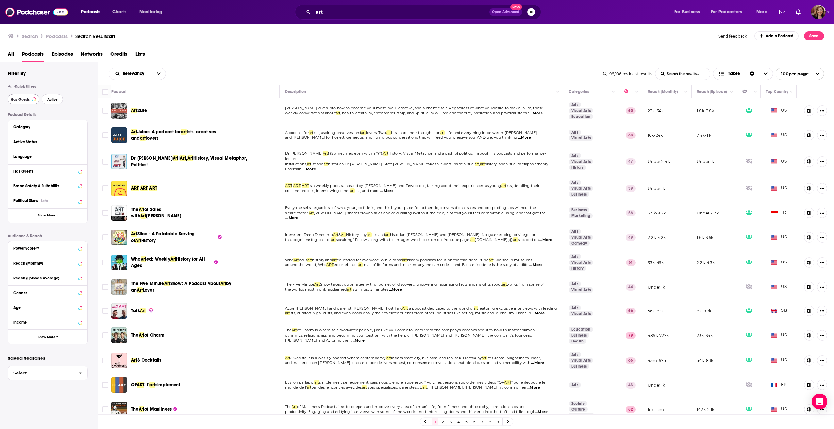
drag, startPoint x: 50, startPoint y: 98, endPoint x: 35, endPoint y: 102, distance: 15.4
click at [50, 98] on span "Active" at bounding box center [52, 100] width 10 height 4
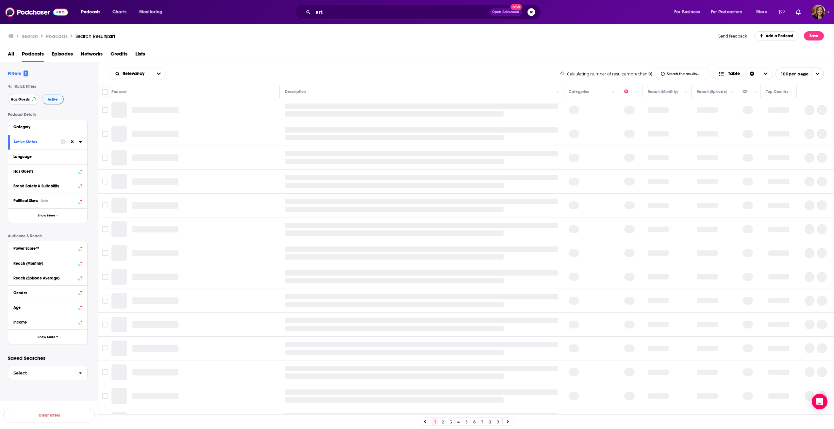
click at [29, 100] on span "Has Guests" at bounding box center [20, 100] width 19 height 4
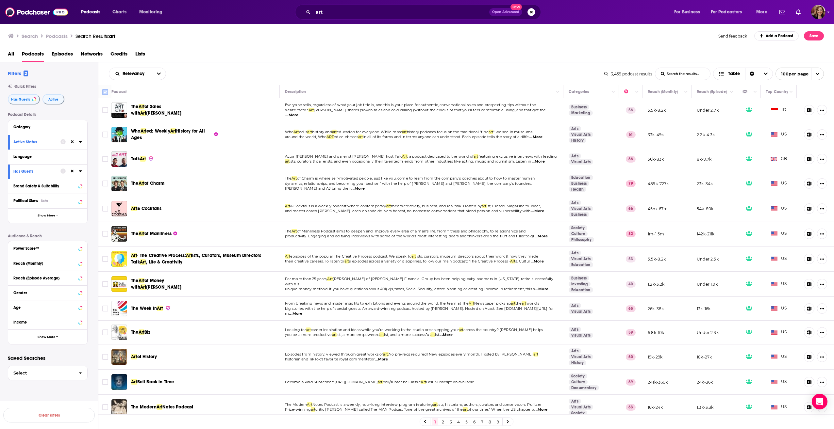
click at [102, 93] on icon at bounding box center [105, 92] width 8 height 8
click at [106, 92] on input "Toggle select all" at bounding box center [105, 92] width 6 height 6
checkbox input "true"
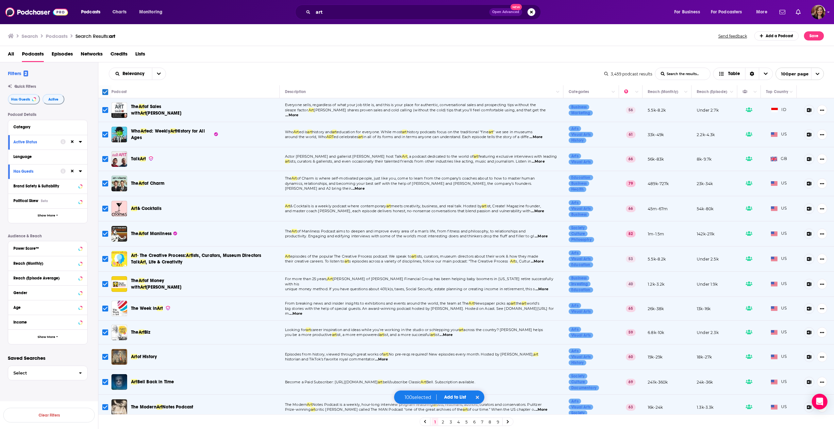
click at [457, 397] on button "Add to List" at bounding box center [455, 398] width 32 height 6
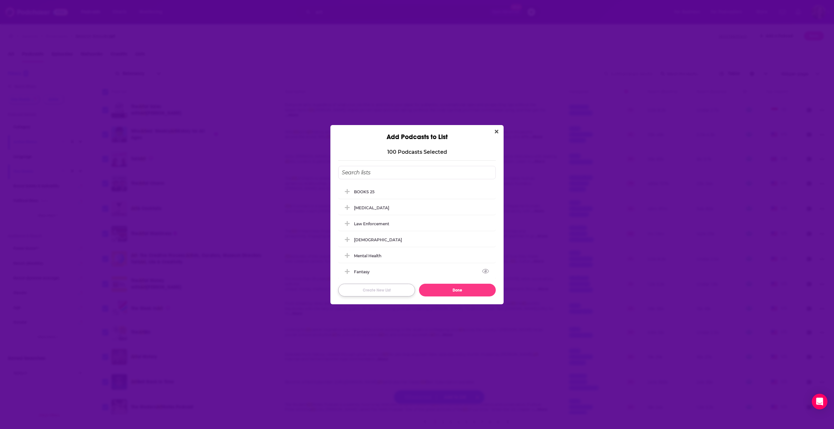
click at [380, 292] on button "Create New List" at bounding box center [376, 290] width 77 height 13
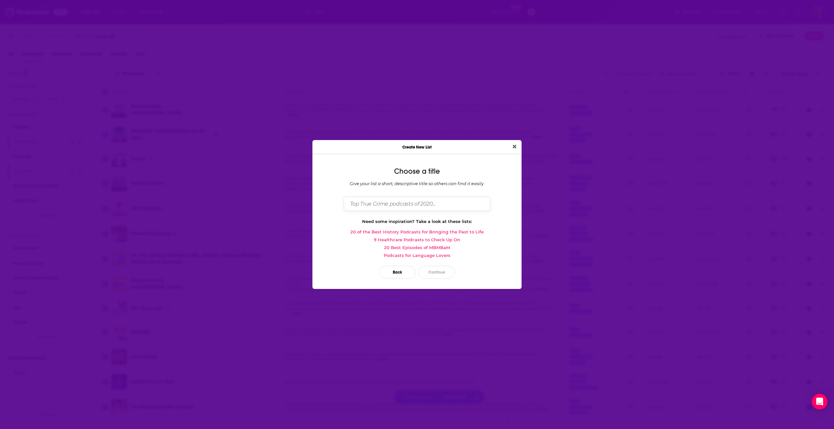
click at [402, 204] on input "Dialog" at bounding box center [417, 204] width 146 height 14
type input "Art"
click at [433, 276] on button "Continue" at bounding box center [436, 272] width 37 height 13
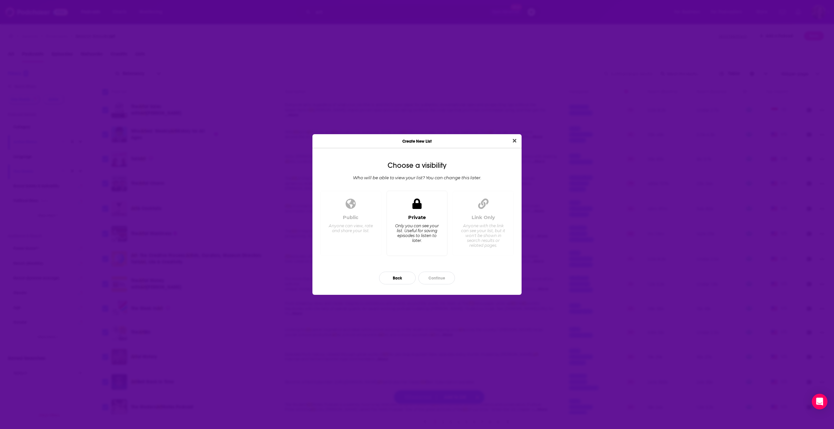
click at [423, 230] on div "Only you can see your list. Useful for saving episodes to listen to later." at bounding box center [416, 233] width 45 height 20
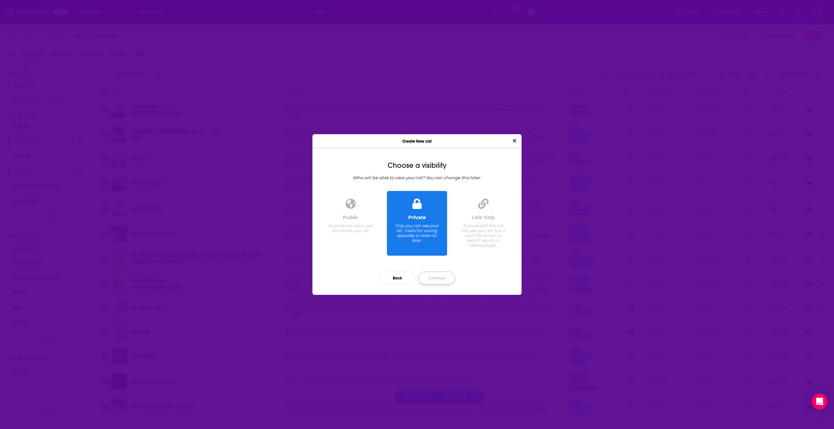
click at [429, 277] on button "Continue" at bounding box center [436, 278] width 37 height 13
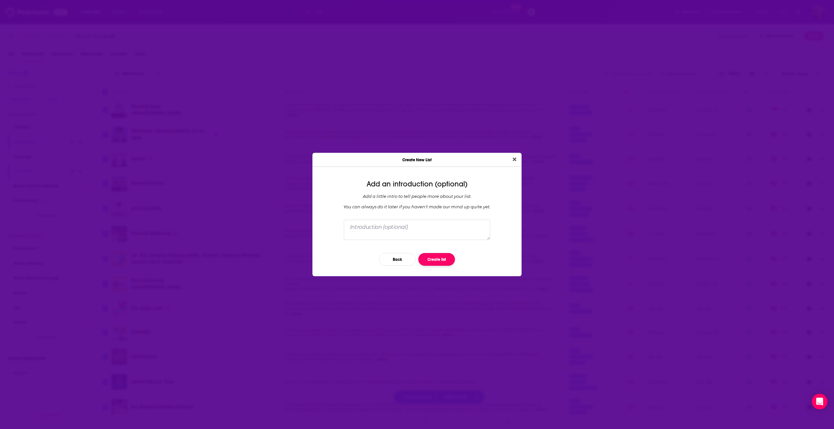
click at [430, 260] on button "Create list" at bounding box center [436, 259] width 37 height 13
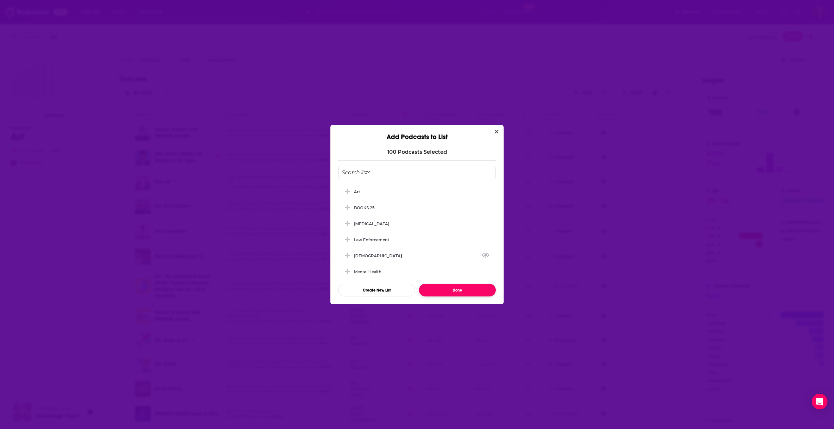
click at [455, 292] on button "Done" at bounding box center [457, 290] width 77 height 13
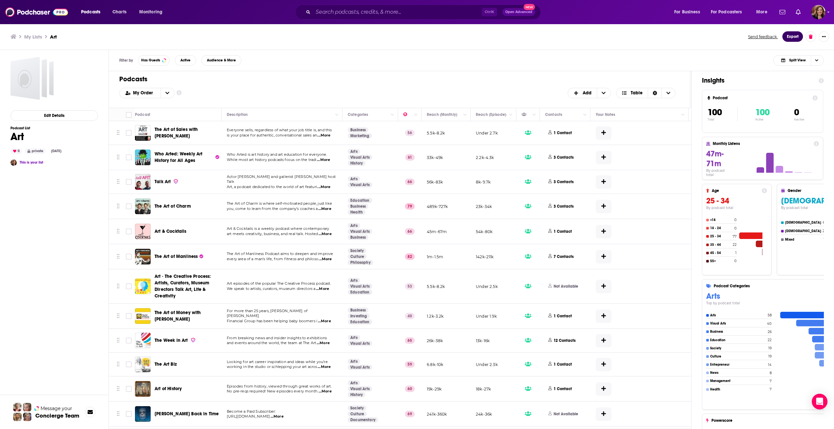
click at [790, 34] on button "Export" at bounding box center [792, 36] width 21 height 10
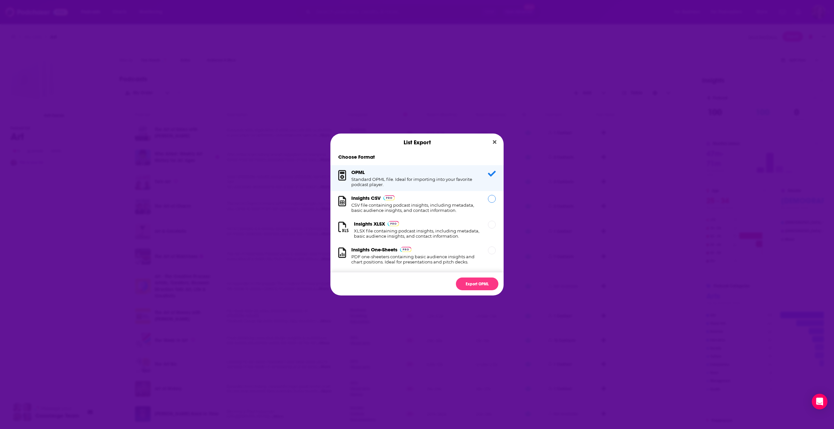
click at [488, 199] on div "Dialog" at bounding box center [492, 199] width 8 height 8
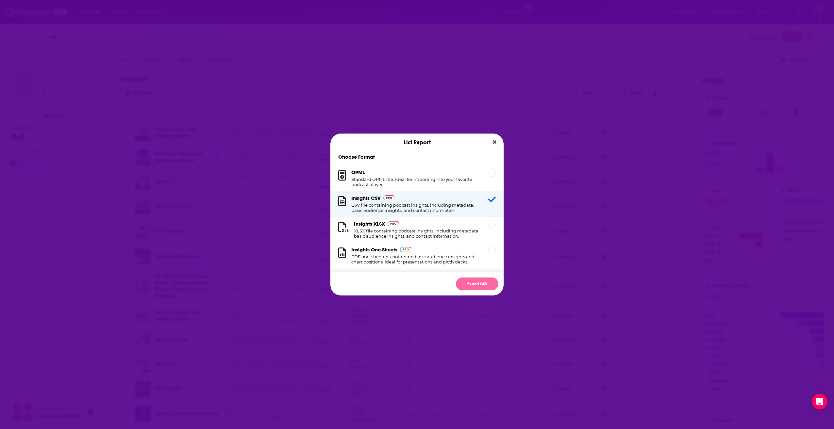
click at [472, 282] on button "Export CSV" at bounding box center [477, 284] width 42 height 13
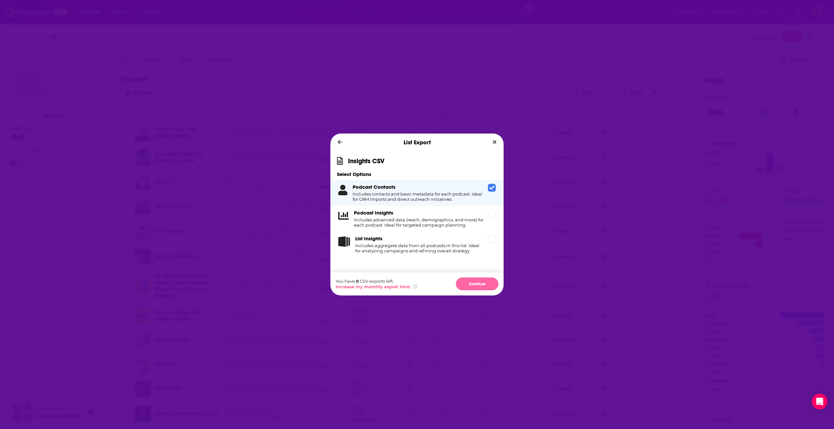
click at [468, 284] on button "Continue" at bounding box center [477, 284] width 42 height 13
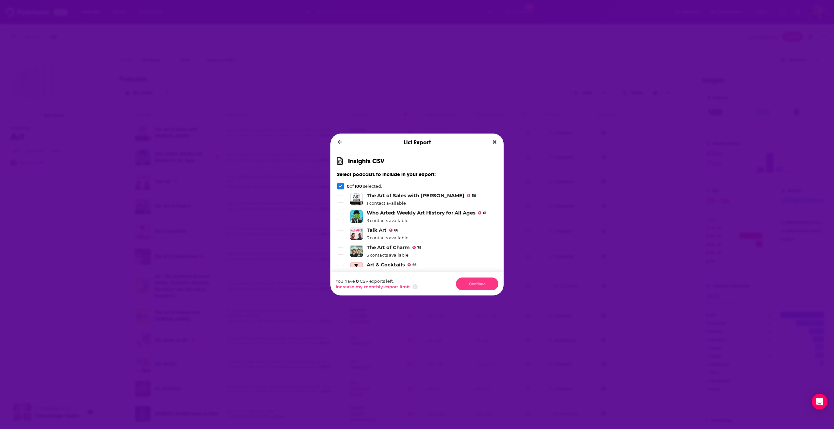
click at [340, 187] on icon "Dialog" at bounding box center [340, 186] width 3 height 2
click at [340, 184] on div "Dialog" at bounding box center [340, 186] width 7 height 7
click at [342, 197] on span "Dialog" at bounding box center [340, 199] width 6 height 6
click at [341, 218] on icon "Dialog" at bounding box center [340, 217] width 4 height 4
drag, startPoint x: 343, startPoint y: 233, endPoint x: 343, endPoint y: 226, distance: 7.2
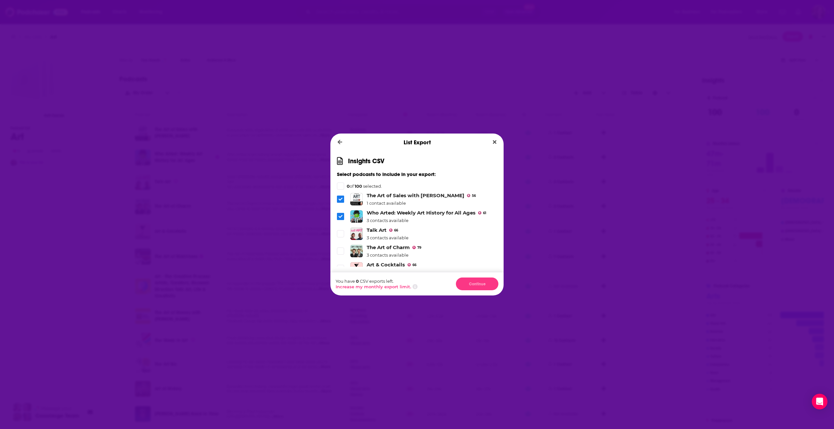
click at [343, 232] on label "Dialog" at bounding box center [340, 233] width 7 height 7
click at [340, 180] on div "Insights CSV Select podcasts to include in your export: 0 of 100 selected. The …" at bounding box center [416, 211] width 173 height 121
drag, startPoint x: 340, startPoint y: 180, endPoint x: 341, endPoint y: 184, distance: 3.7
click at [341, 183] on div "Dialog" at bounding box center [340, 186] width 7 height 7
click at [342, 197] on icon "Dialog" at bounding box center [340, 199] width 4 height 4
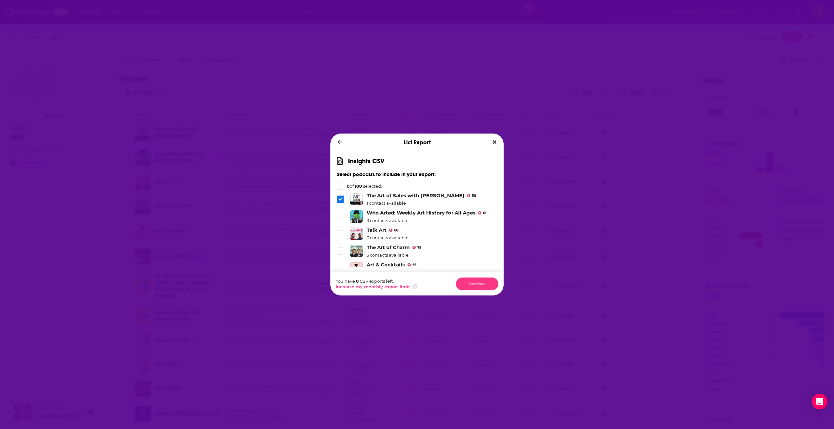
click at [342, 197] on icon "Dialog" at bounding box center [340, 199] width 4 height 4
click at [340, 212] on li "Who Arted: Weekly Art History for All Ages [DEMOGRAPHIC_DATA] 3 contacts availa…" at bounding box center [417, 216] width 160 height 13
click at [339, 217] on icon "Dialog" at bounding box center [340, 216] width 4 height 3
click at [339, 204] on li "The Art of Sales with [PERSON_NAME] 56 1 contact available" at bounding box center [417, 198] width 160 height 13
click at [493, 143] on icon "Close" at bounding box center [495, 141] width 4 height 5
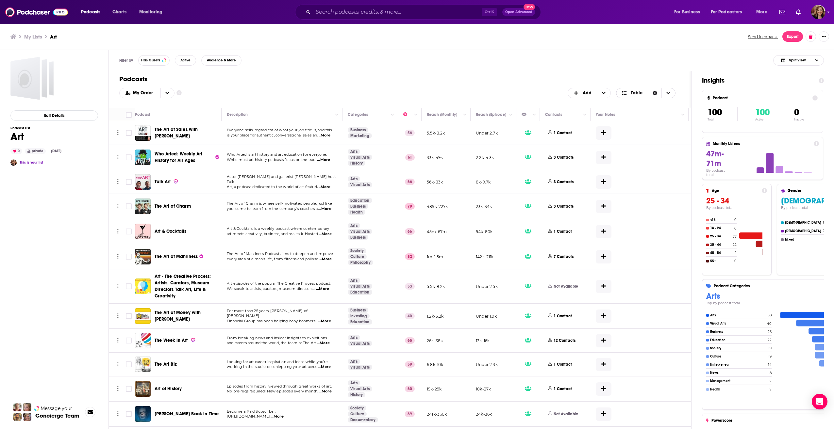
click at [637, 93] on span "Table" at bounding box center [636, 93] width 12 height 5
click at [602, 93] on icon "+ Add" at bounding box center [603, 93] width 4 height 5
click at [474, 96] on div "My Order Customize Your List Order Select the “My Order” sort and remove all fi…" at bounding box center [399, 93] width 561 height 10
click at [583, 115] on icon "Column Actions" at bounding box center [584, 115] width 3 height 4
click at [537, 82] on div at bounding box center [417, 214] width 834 height 429
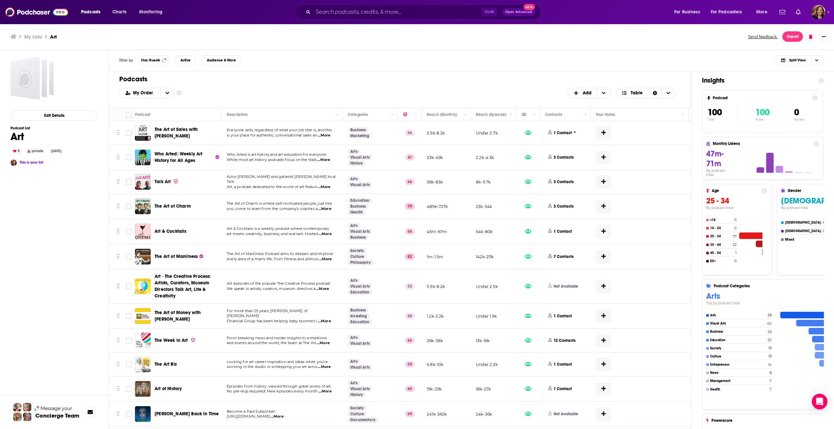
drag, startPoint x: 564, startPoint y: 132, endPoint x: 539, endPoint y: 69, distance: 68.1
click at [539, 69] on div "Filter by Has Guests Active Audience & More Split View" at bounding box center [471, 60] width 725 height 21
